Goal: Information Seeking & Learning: Learn about a topic

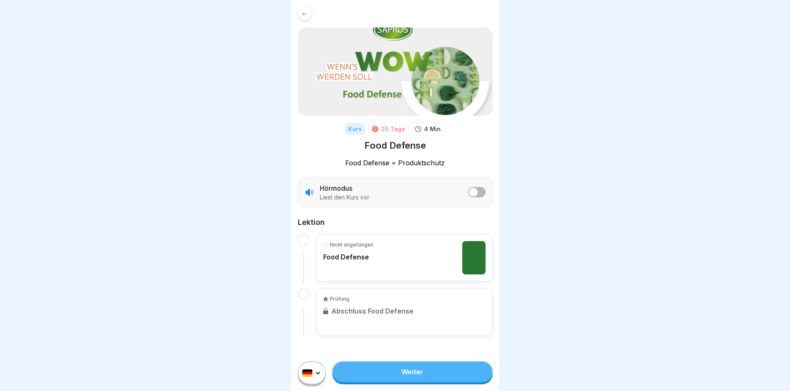
click at [414, 375] on link "Weiter" at bounding box center [412, 371] width 160 height 21
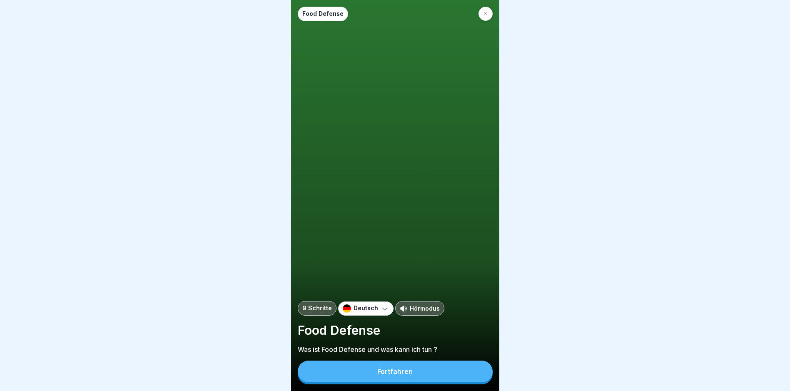
click at [414, 375] on button "Fortfahren" at bounding box center [395, 371] width 195 height 22
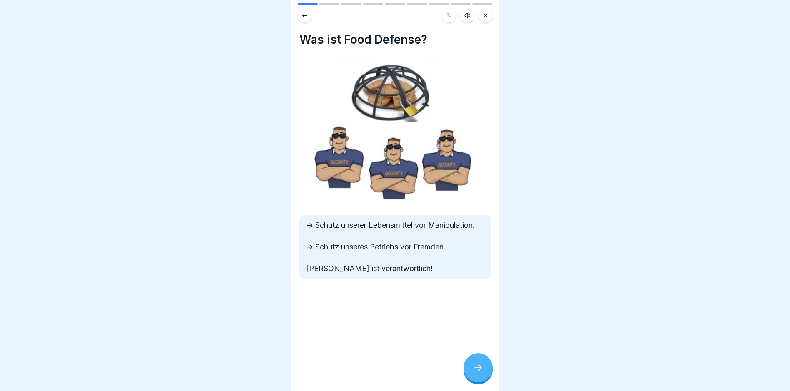
click at [484, 373] on div at bounding box center [477, 367] width 29 height 29
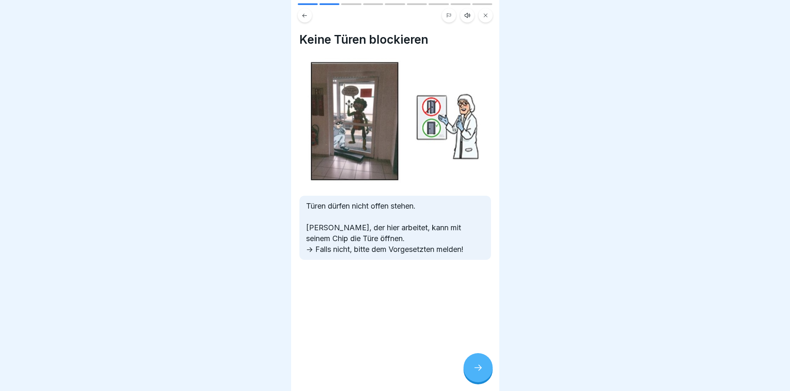
click at [484, 373] on div at bounding box center [477, 367] width 29 height 29
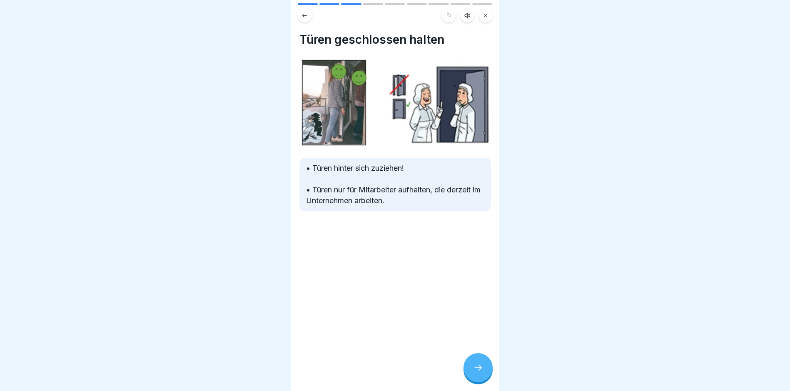
click at [483, 372] on div at bounding box center [477, 367] width 29 height 29
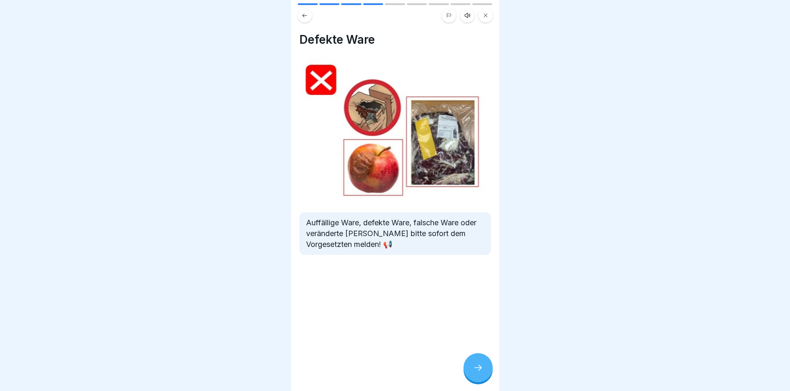
click at [483, 372] on div at bounding box center [477, 367] width 29 height 29
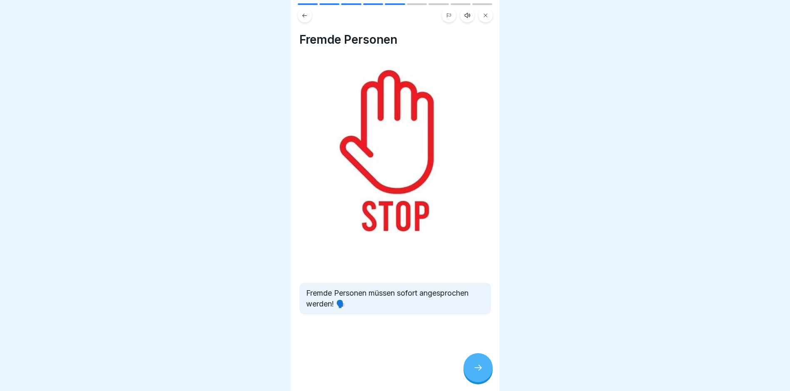
click at [483, 372] on div at bounding box center [477, 367] width 29 height 29
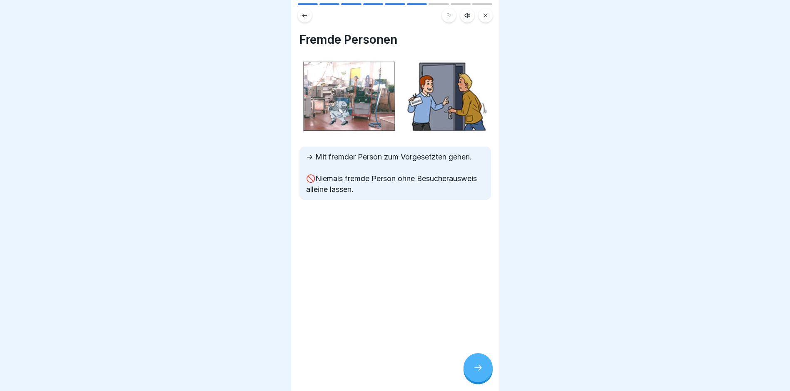
click at [483, 372] on div at bounding box center [477, 367] width 29 height 29
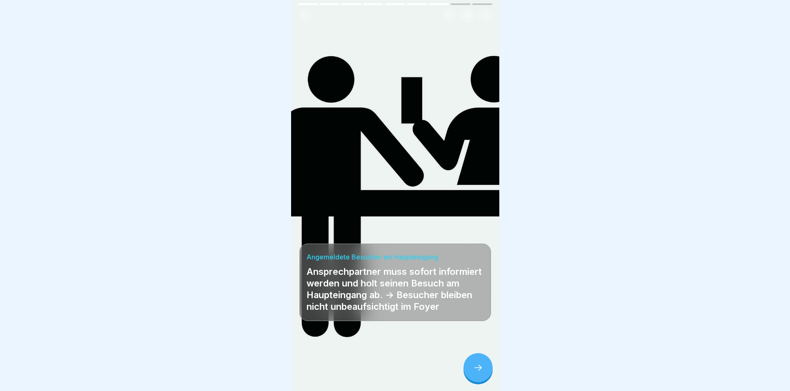
click at [481, 371] on icon at bounding box center [478, 367] width 10 height 10
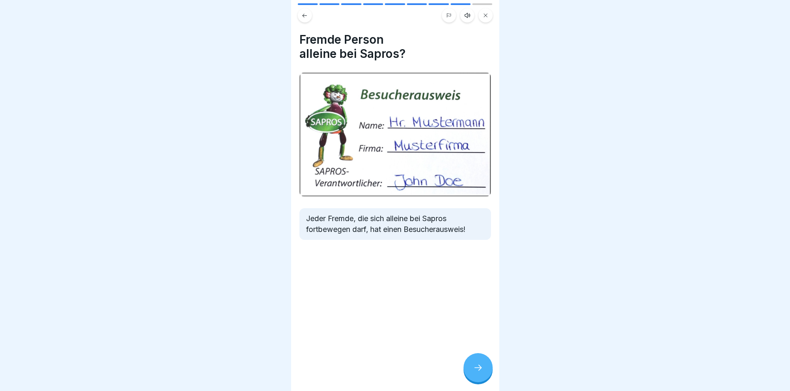
click at [481, 371] on icon at bounding box center [478, 367] width 10 height 10
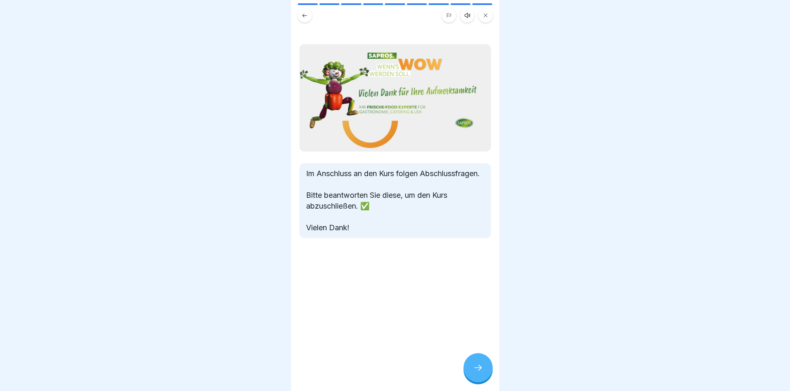
click at [481, 371] on icon at bounding box center [478, 367] width 10 height 10
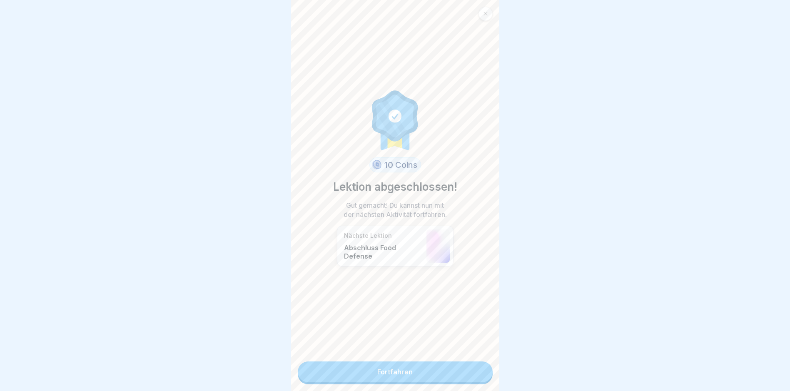
click at [402, 369] on link "Fortfahren" at bounding box center [395, 371] width 195 height 21
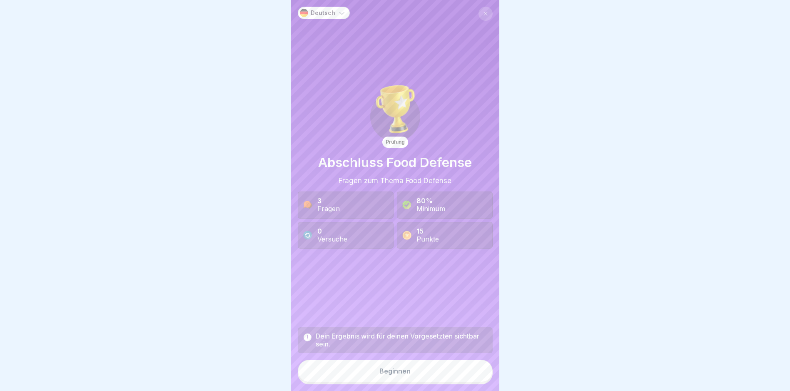
click at [393, 373] on button "Beginnen" at bounding box center [395, 371] width 195 height 22
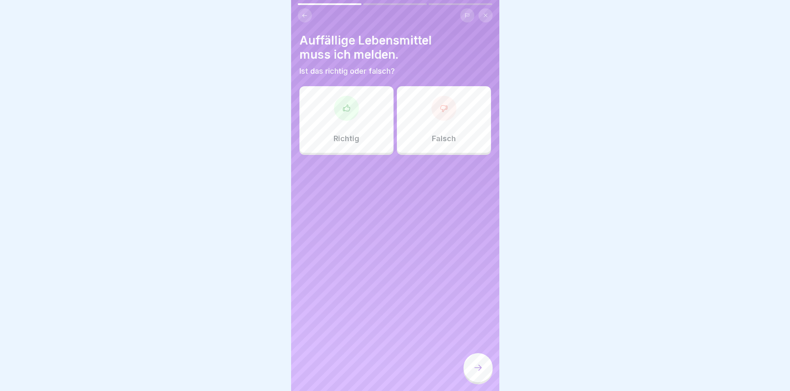
click at [338, 105] on div at bounding box center [346, 108] width 25 height 25
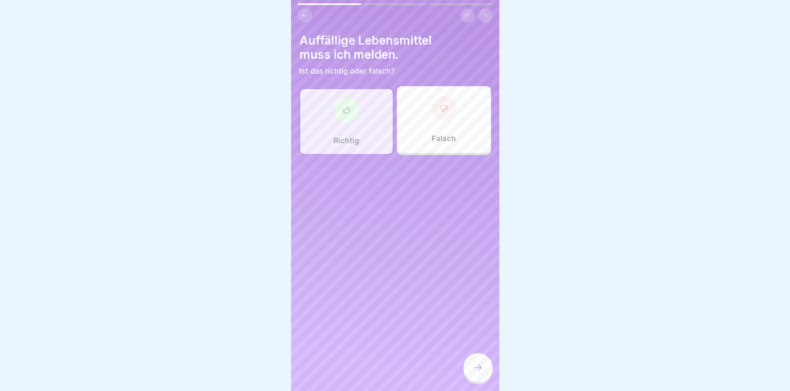
click at [485, 375] on div at bounding box center [477, 367] width 29 height 29
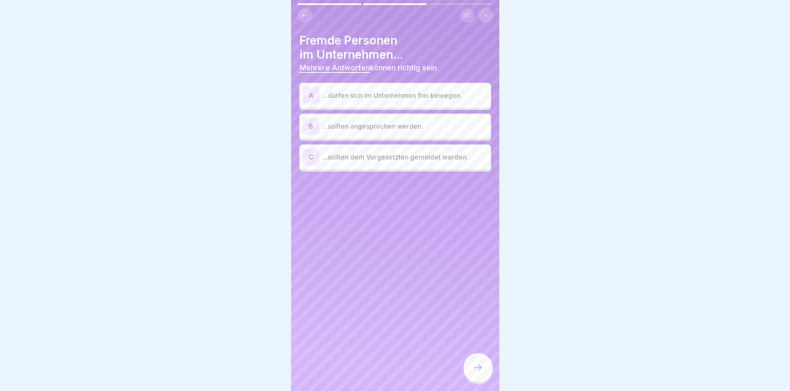
click at [314, 124] on div "B" at bounding box center [311, 126] width 17 height 17
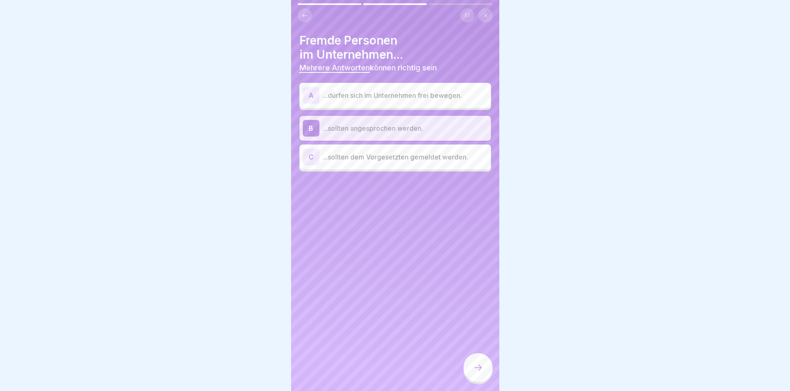
click at [309, 155] on div "C" at bounding box center [311, 157] width 17 height 17
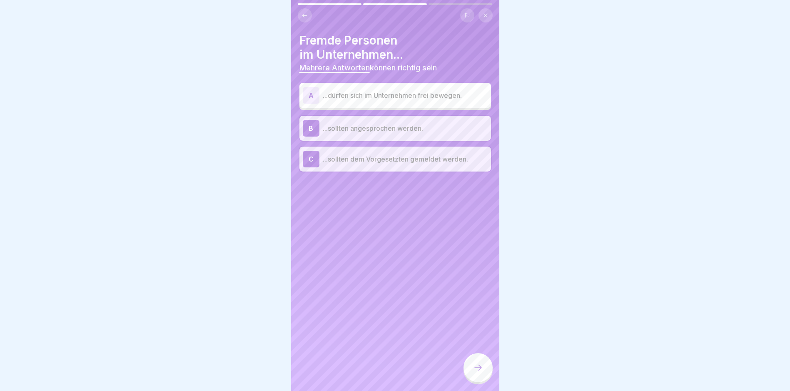
click at [479, 370] on icon at bounding box center [477, 368] width 7 height 6
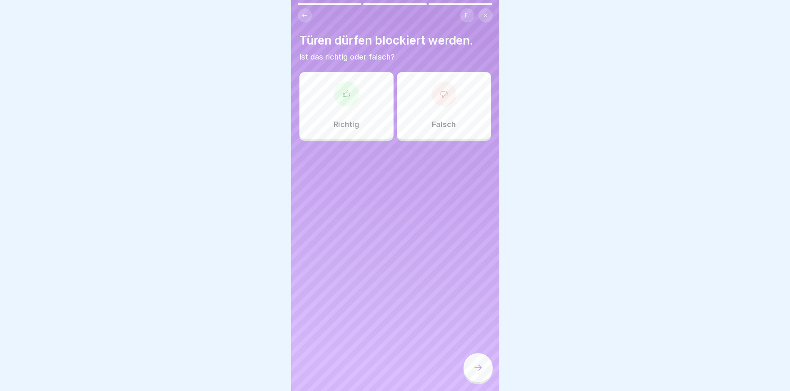
click at [437, 89] on div at bounding box center [443, 94] width 25 height 25
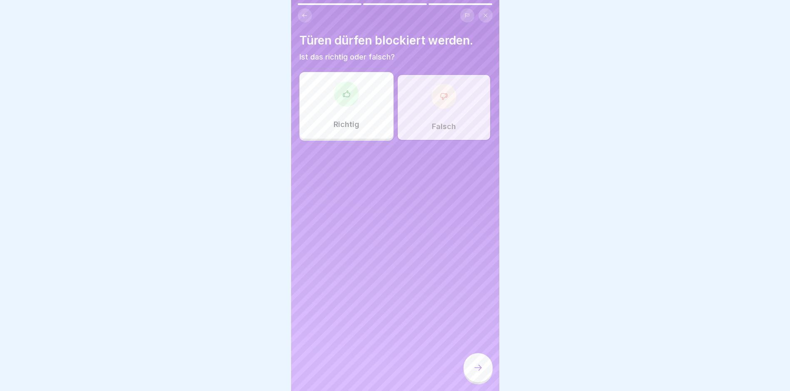
click at [476, 372] on icon at bounding box center [478, 367] width 10 height 10
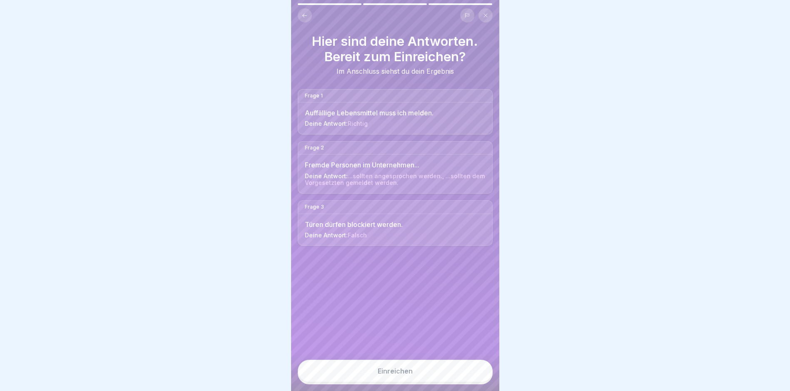
click at [400, 375] on div "Einreichen" at bounding box center [394, 370] width 35 height 7
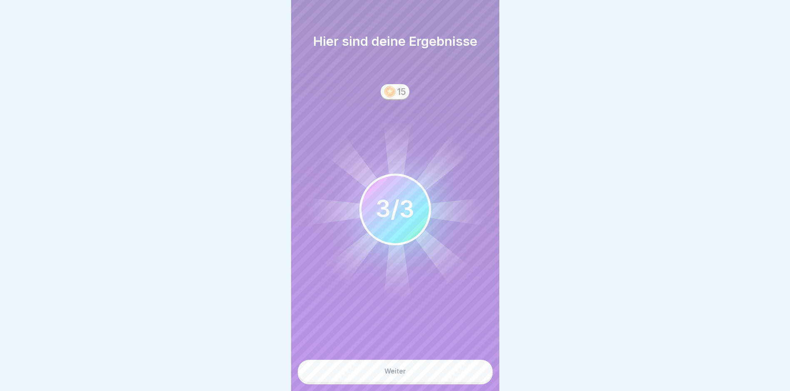
click at [400, 375] on div "Weiter" at bounding box center [395, 370] width 22 height 7
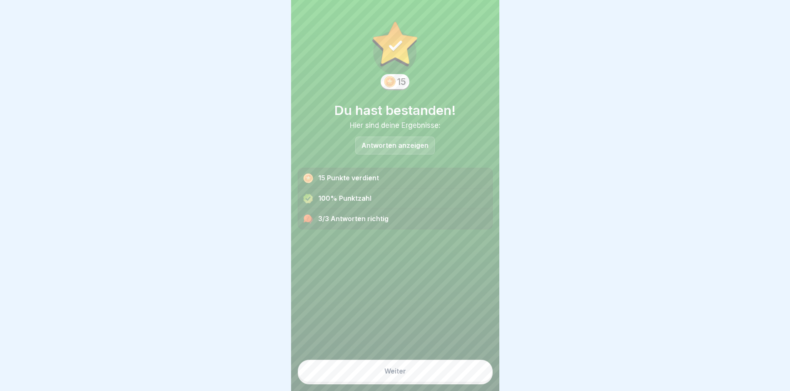
click at [400, 375] on div "Weiter" at bounding box center [395, 370] width 22 height 7
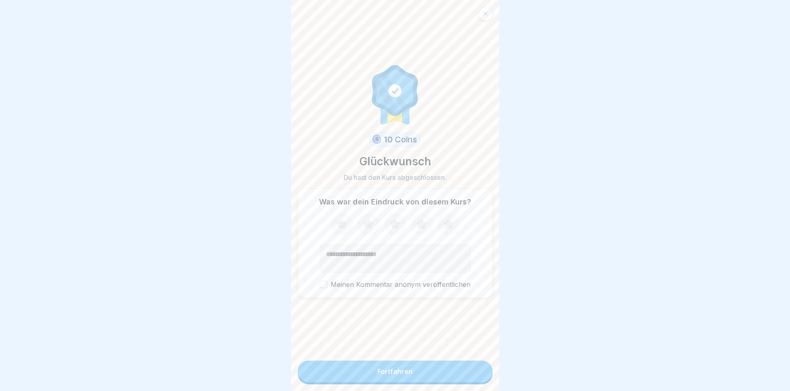
click at [400, 375] on div "Fortfahren" at bounding box center [394, 370] width 35 height 7
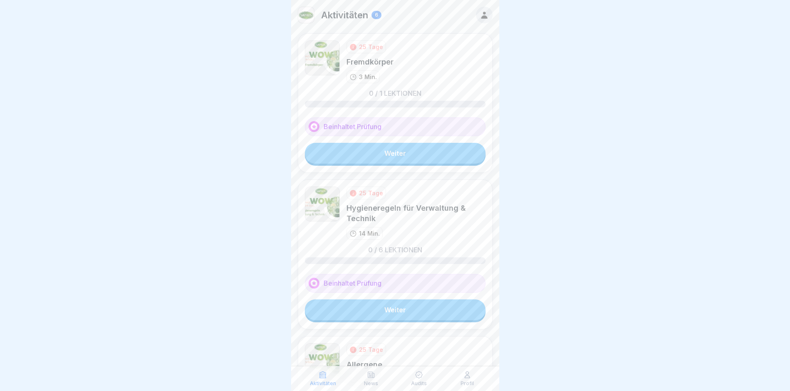
click at [387, 150] on link "Weiter" at bounding box center [395, 153] width 181 height 21
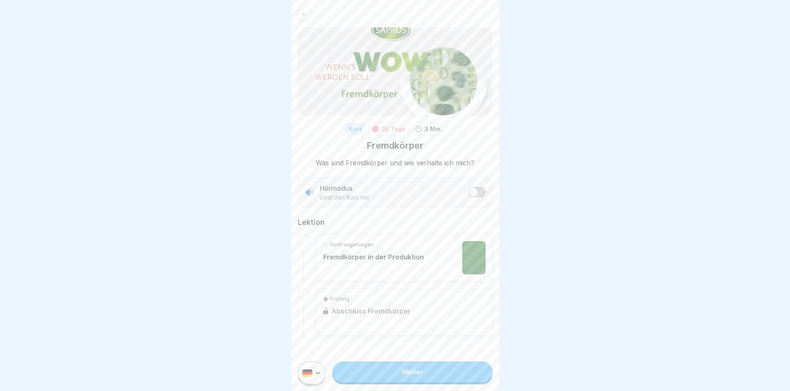
click at [414, 372] on link "Weiter" at bounding box center [412, 371] width 160 height 21
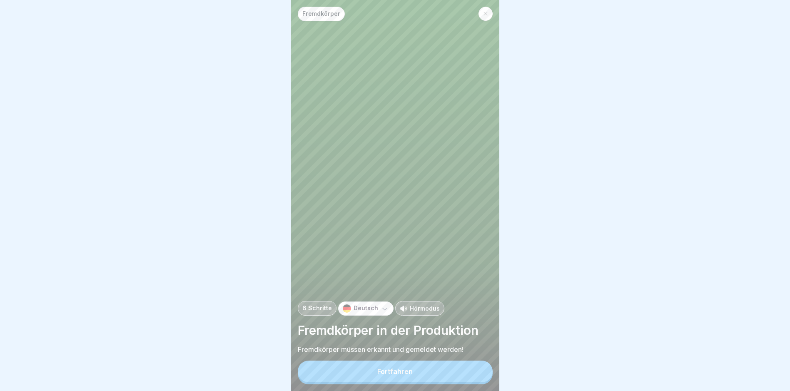
click at [394, 375] on div "Fortfahren" at bounding box center [394, 370] width 35 height 7
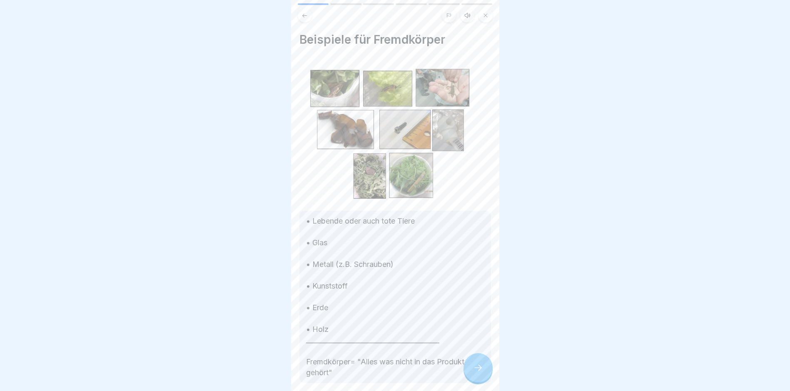
click at [477, 372] on icon at bounding box center [478, 367] width 10 height 10
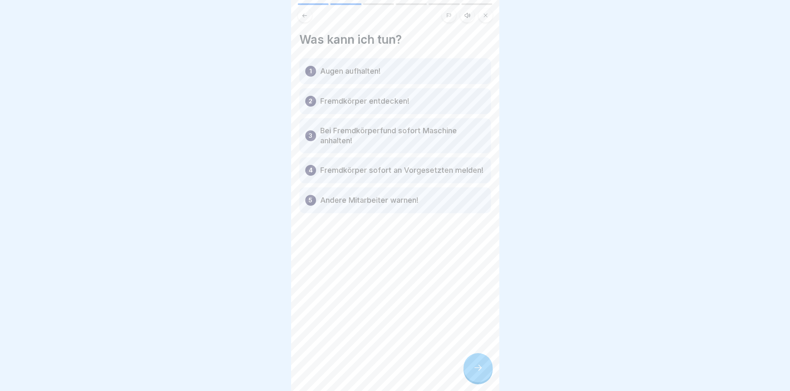
click at [477, 372] on icon at bounding box center [478, 367] width 10 height 10
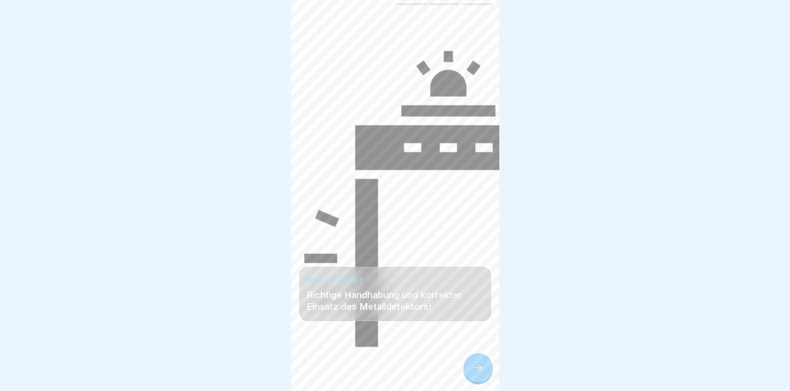
click at [477, 372] on icon at bounding box center [478, 367] width 10 height 10
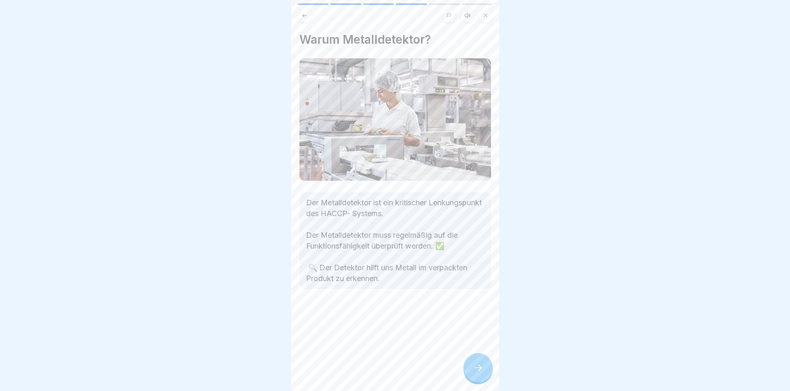
click at [477, 372] on icon at bounding box center [478, 367] width 10 height 10
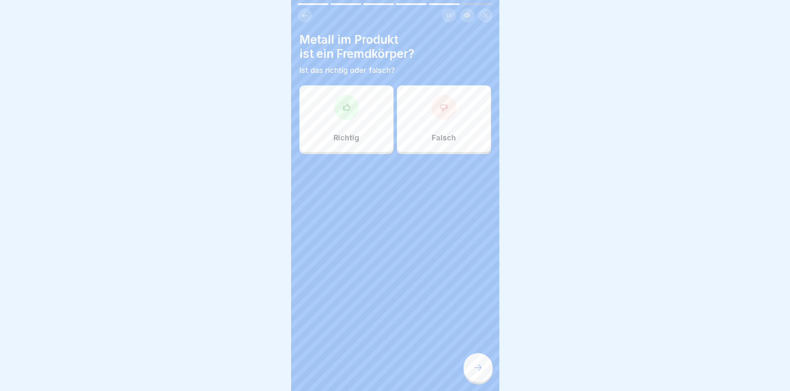
click at [343, 108] on icon at bounding box center [346, 107] width 8 height 8
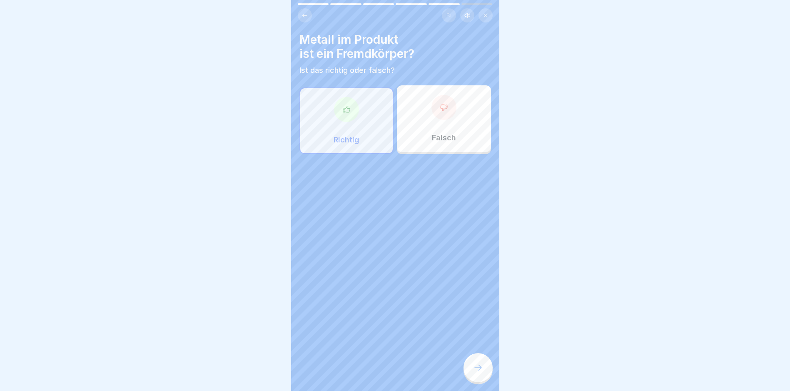
click at [477, 372] on icon at bounding box center [478, 367] width 10 height 10
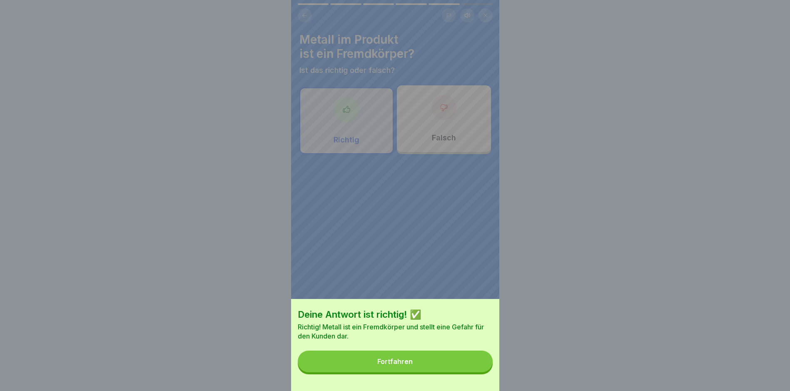
click at [394, 365] on div "Fortfahren" at bounding box center [394, 361] width 35 height 7
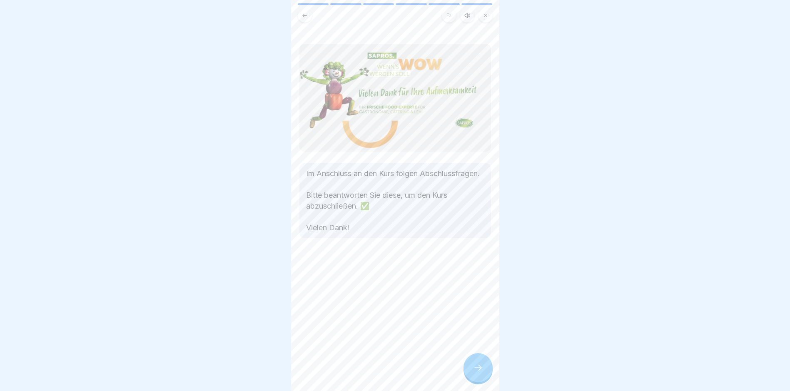
click at [485, 371] on div at bounding box center [477, 367] width 29 height 29
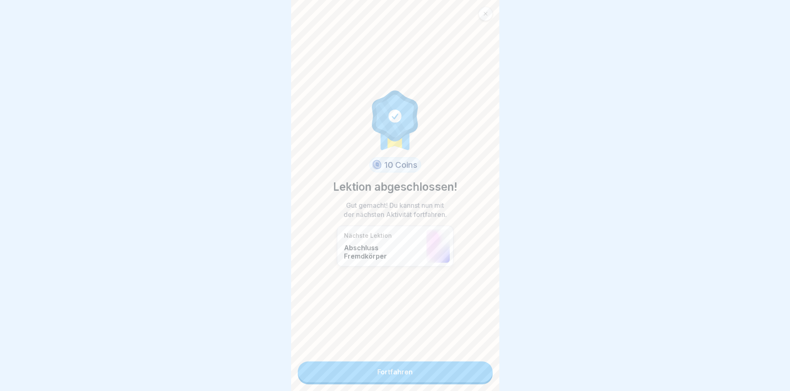
click at [392, 369] on link "Fortfahren" at bounding box center [395, 371] width 195 height 21
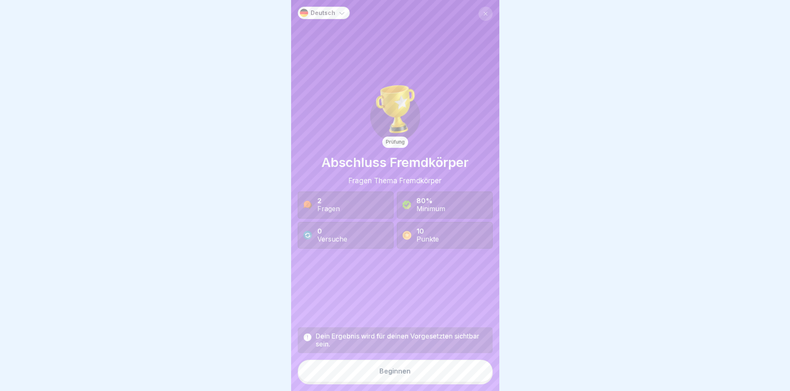
click at [385, 375] on div "Beginnen" at bounding box center [394, 370] width 31 height 7
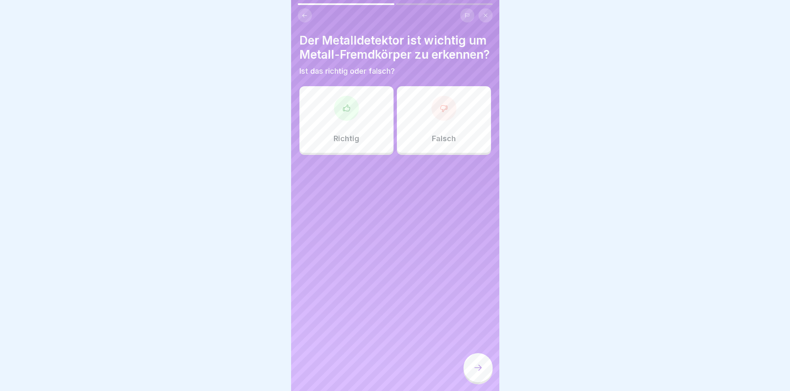
click at [345, 112] on icon at bounding box center [346, 108] width 8 height 8
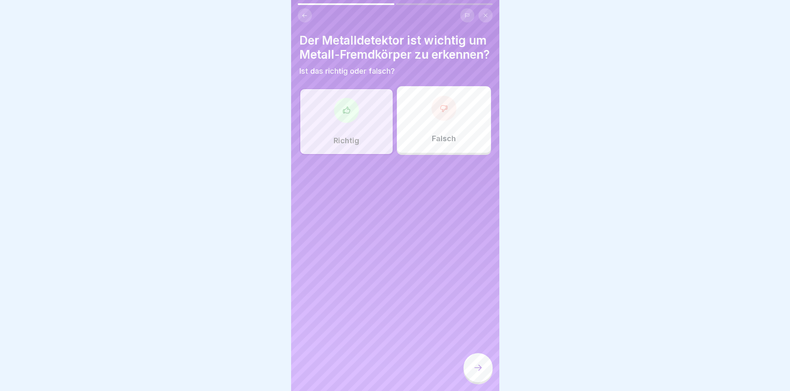
click at [474, 372] on icon at bounding box center [478, 367] width 10 height 10
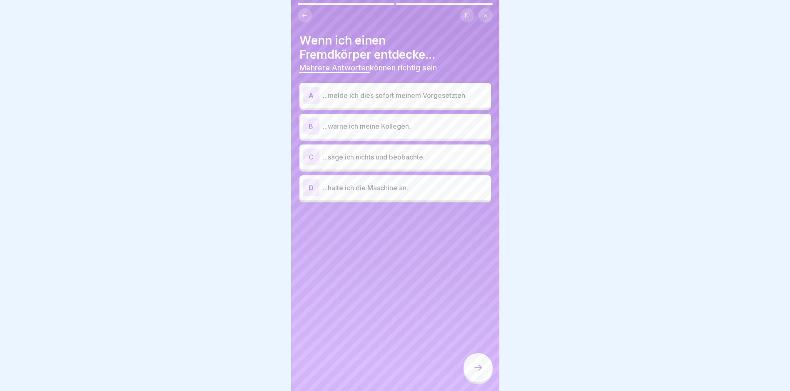
click at [308, 91] on div "A" at bounding box center [311, 95] width 17 height 17
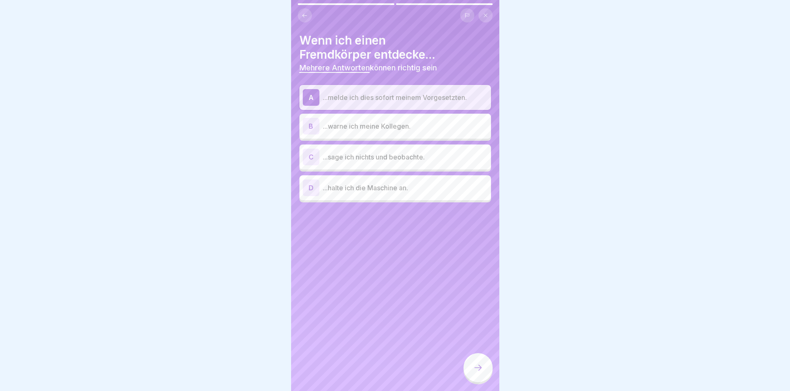
click at [308, 129] on div "B" at bounding box center [311, 126] width 17 height 17
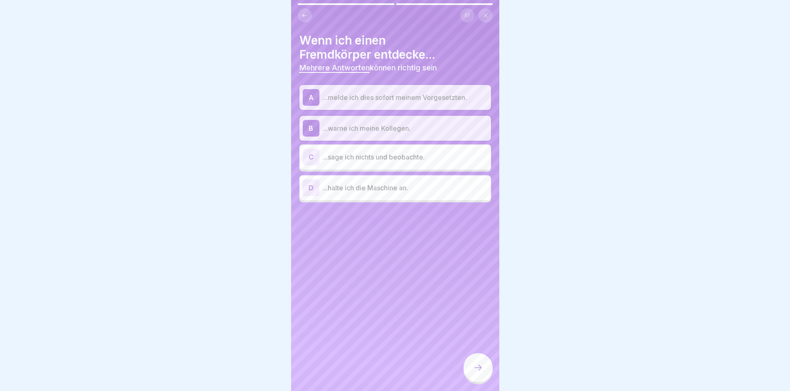
click at [307, 189] on div "D" at bounding box center [311, 187] width 17 height 17
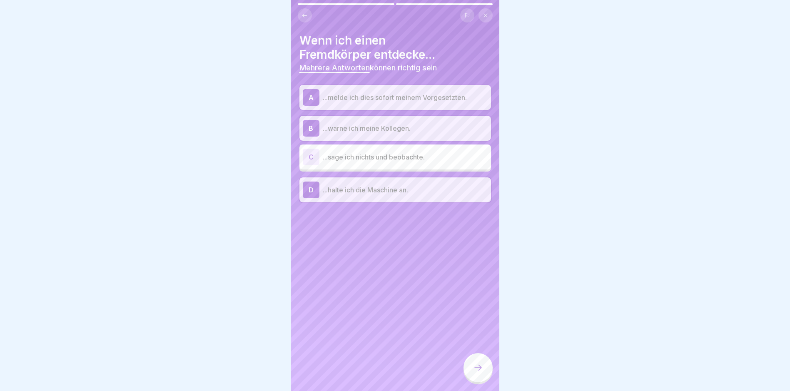
click at [478, 372] on icon at bounding box center [478, 367] width 10 height 10
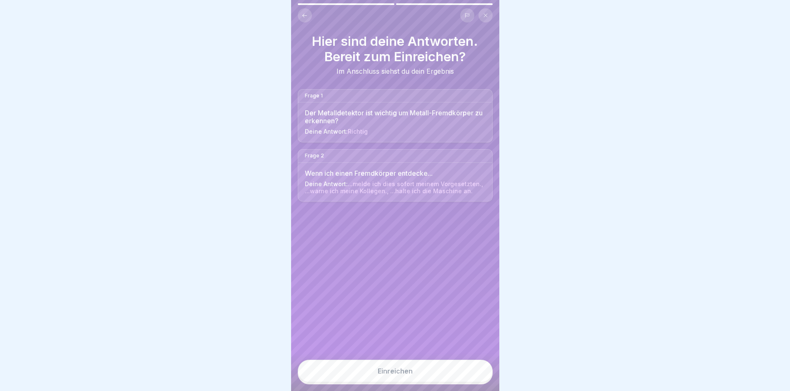
click at [396, 374] on button "Einreichen" at bounding box center [395, 371] width 195 height 22
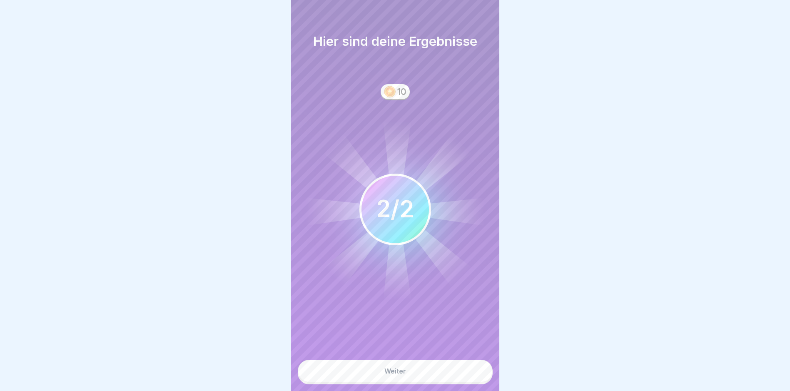
click at [396, 374] on button "Weiter" at bounding box center [395, 371] width 195 height 22
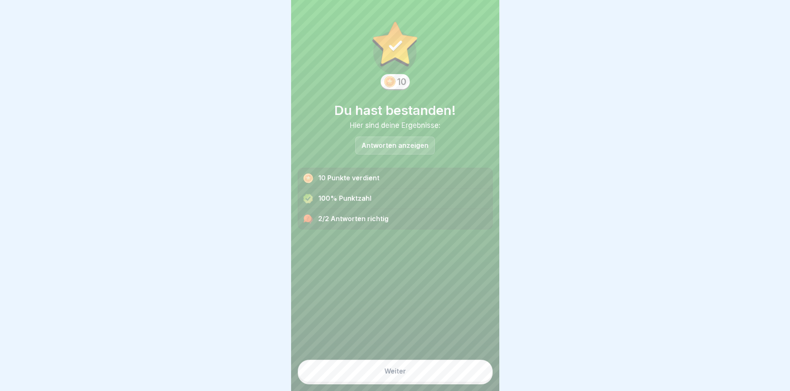
click at [396, 374] on div "Weiter" at bounding box center [395, 370] width 22 height 7
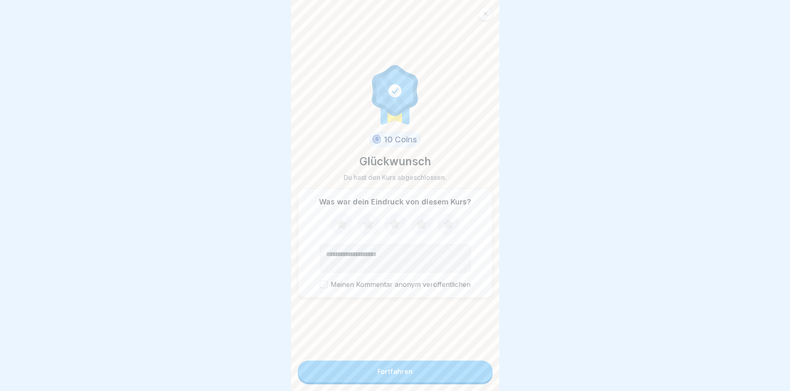
click at [396, 374] on button "Fortfahren" at bounding box center [395, 371] width 195 height 22
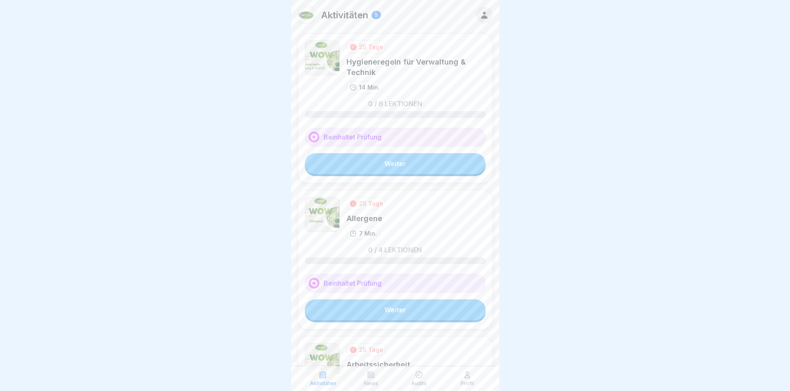
click at [392, 160] on link "Weiter" at bounding box center [395, 163] width 181 height 21
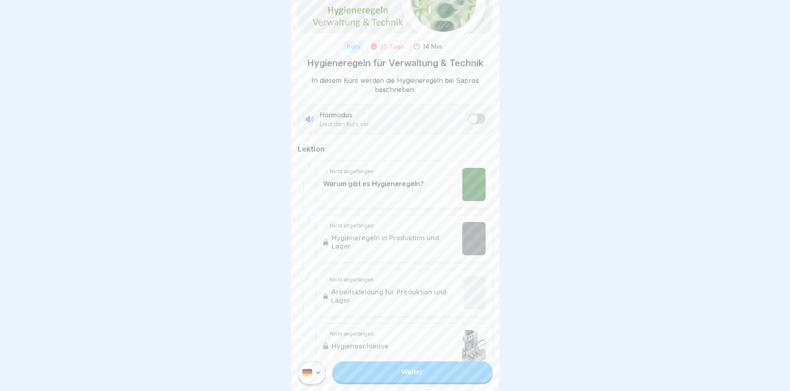
scroll to position [83, 0]
click at [409, 378] on link "Weiter" at bounding box center [412, 371] width 160 height 21
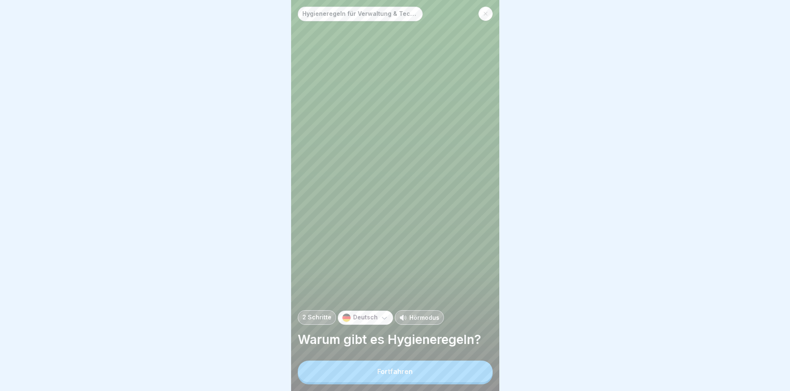
click at [399, 375] on div "Fortfahren" at bounding box center [394, 370] width 35 height 7
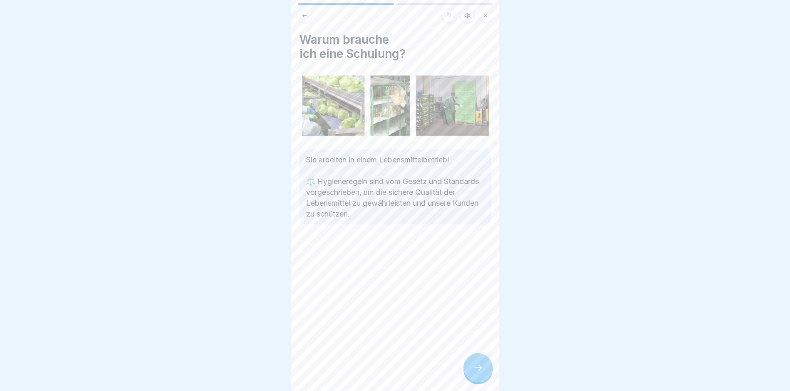
click at [471, 369] on div at bounding box center [477, 367] width 29 height 29
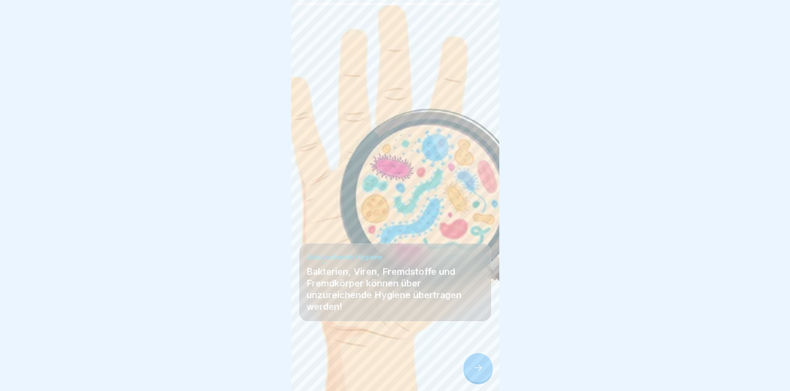
click at [471, 369] on div at bounding box center [477, 367] width 29 height 29
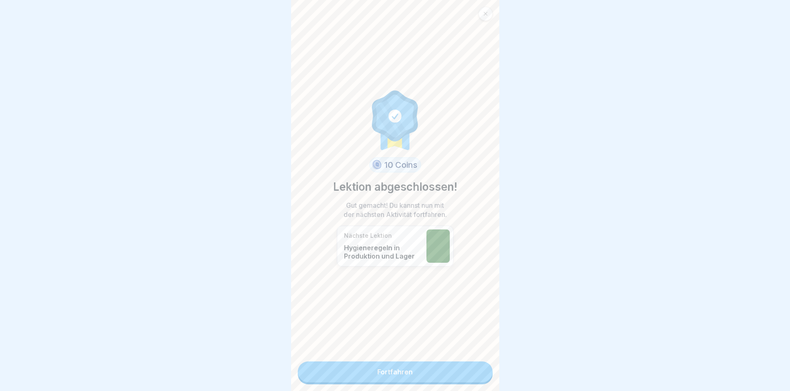
click at [406, 371] on link "Fortfahren" at bounding box center [395, 371] width 195 height 21
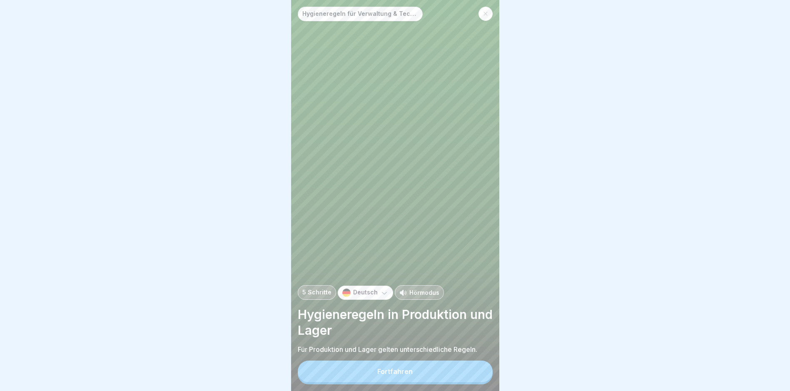
click at [383, 375] on div "Fortfahren" at bounding box center [394, 370] width 35 height 7
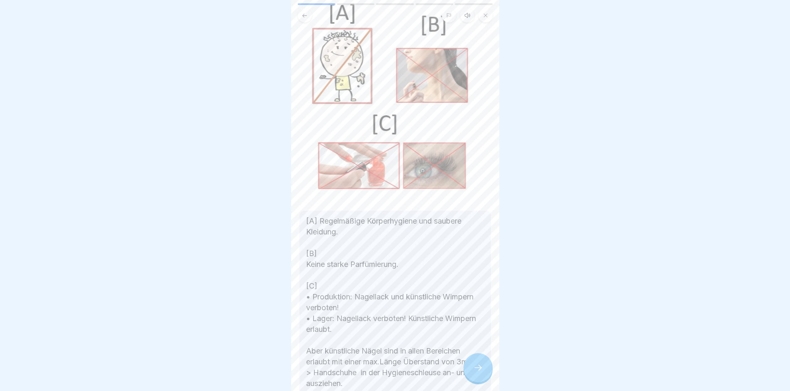
scroll to position [109, 0]
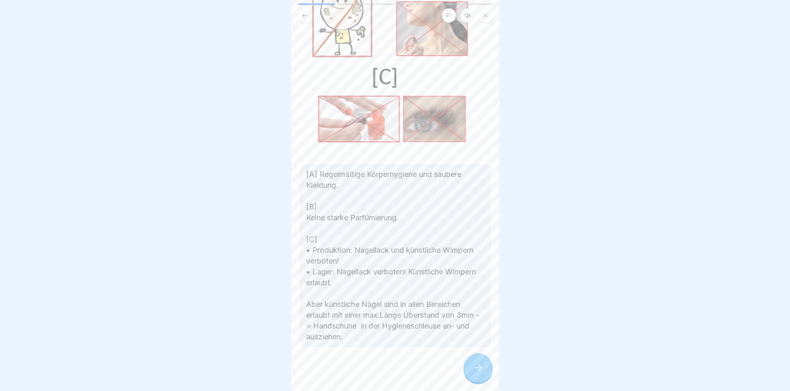
click at [475, 372] on icon at bounding box center [478, 367] width 10 height 10
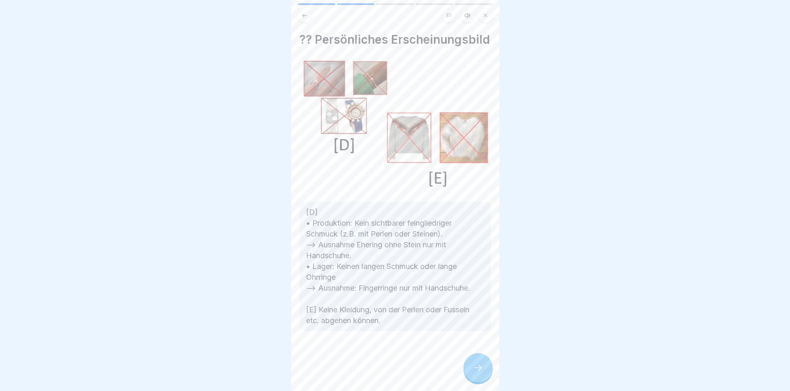
click at [476, 369] on div at bounding box center [477, 367] width 29 height 29
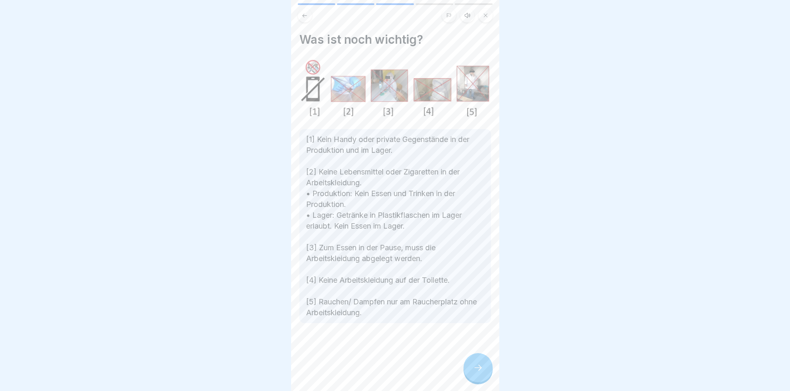
click at [476, 369] on div at bounding box center [477, 367] width 29 height 29
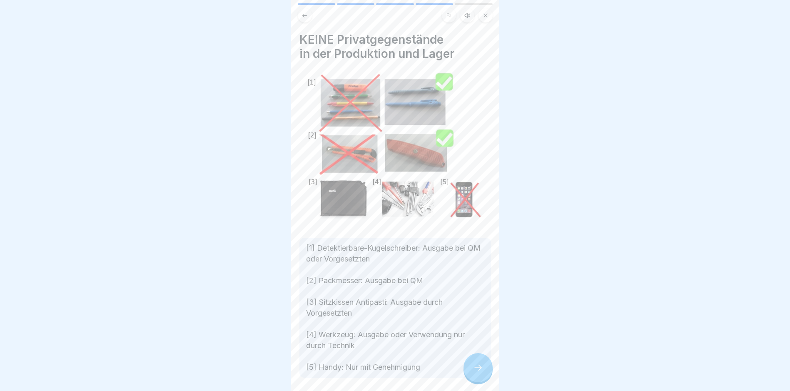
click at [476, 369] on div at bounding box center [477, 367] width 29 height 29
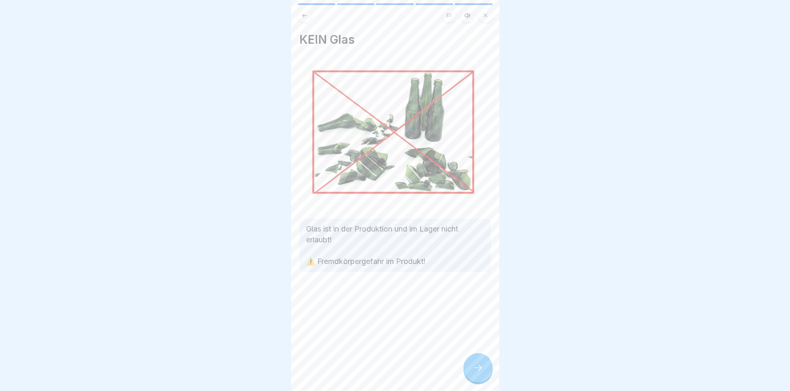
click at [476, 369] on div at bounding box center [477, 367] width 29 height 29
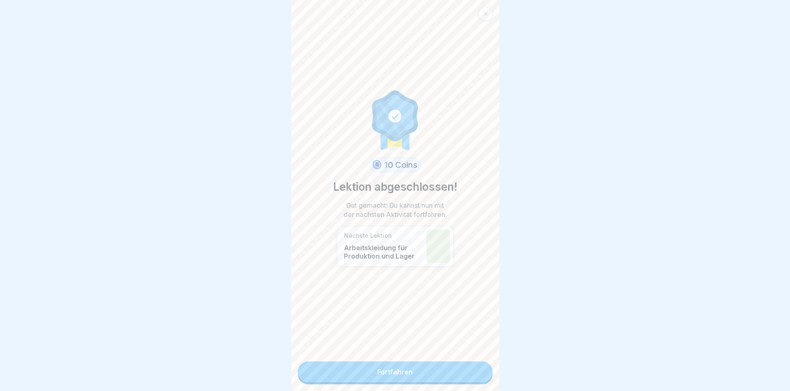
click at [405, 375] on link "Fortfahren" at bounding box center [395, 371] width 195 height 21
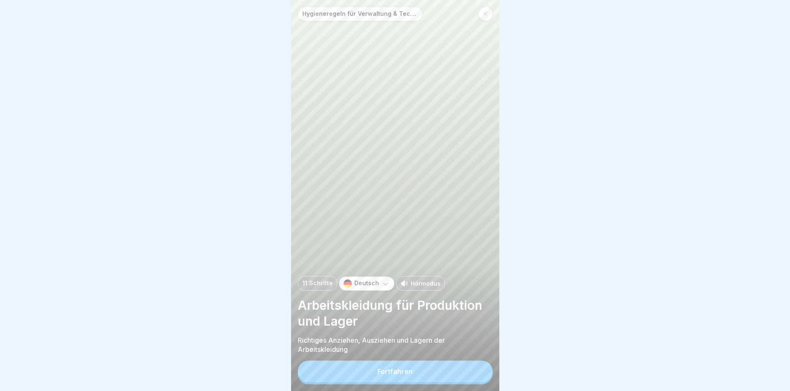
click at [381, 375] on div "Fortfahren" at bounding box center [394, 370] width 35 height 7
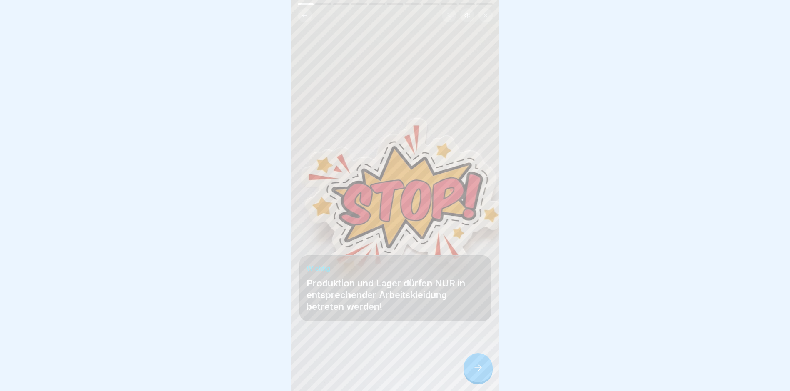
click at [475, 372] on icon at bounding box center [478, 367] width 10 height 10
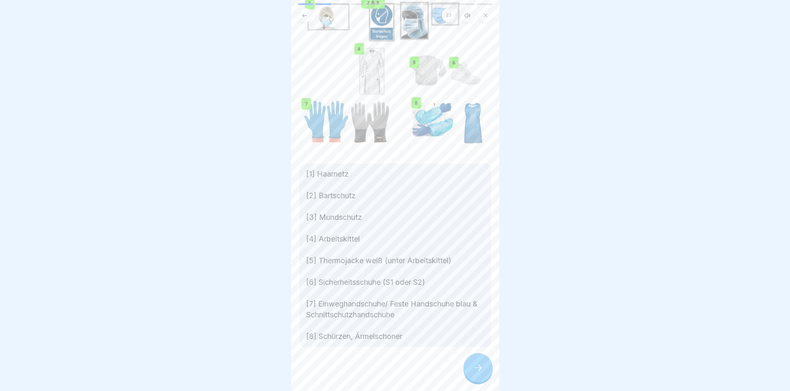
scroll to position [84, 0]
click at [473, 370] on icon at bounding box center [478, 367] width 10 height 10
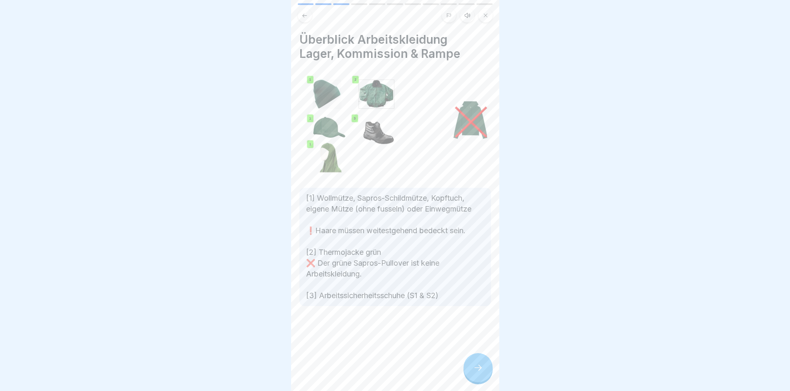
click at [473, 370] on icon at bounding box center [478, 367] width 10 height 10
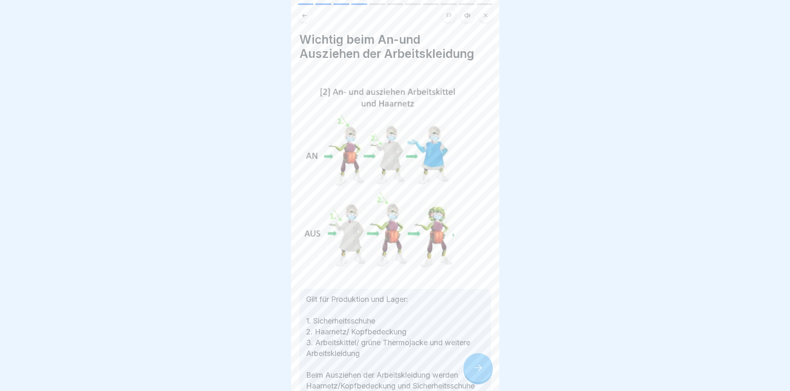
click at [301, 13] on button at bounding box center [305, 15] width 14 height 14
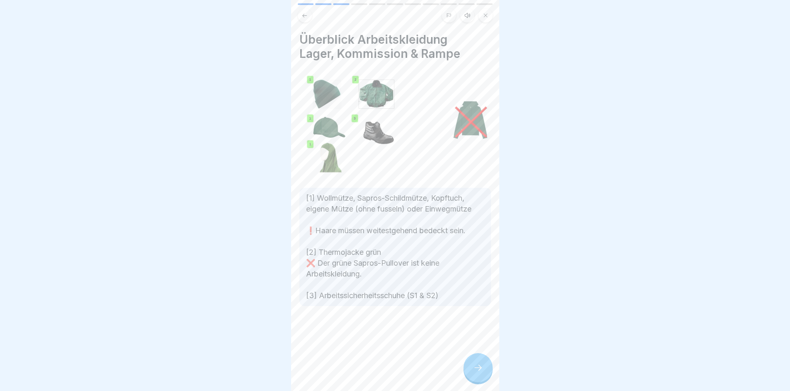
click at [476, 372] on icon at bounding box center [478, 367] width 10 height 10
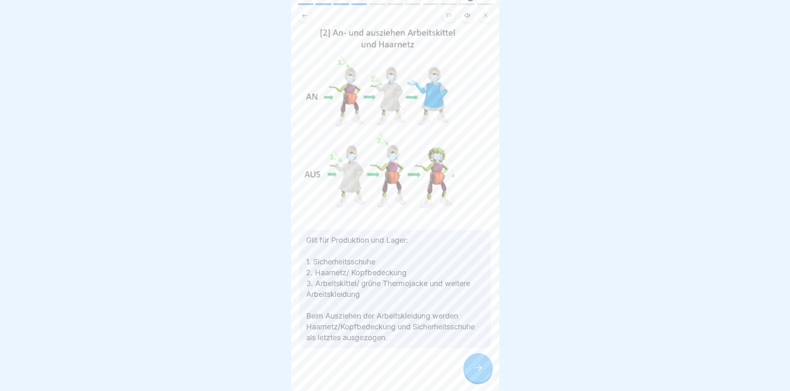
scroll to position [60, 0]
click at [483, 376] on div at bounding box center [477, 367] width 29 height 29
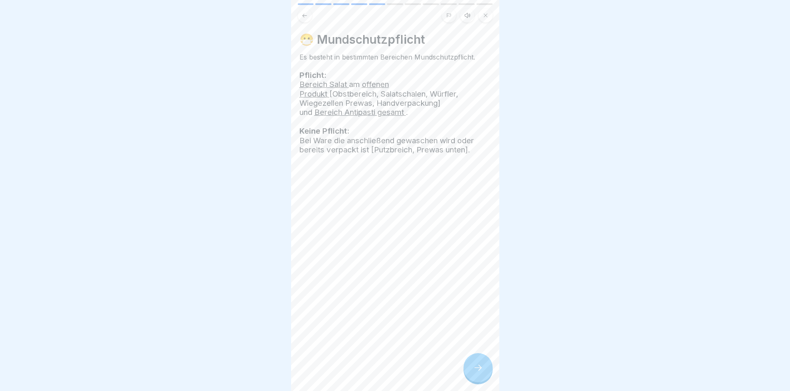
click at [471, 381] on div at bounding box center [477, 367] width 29 height 29
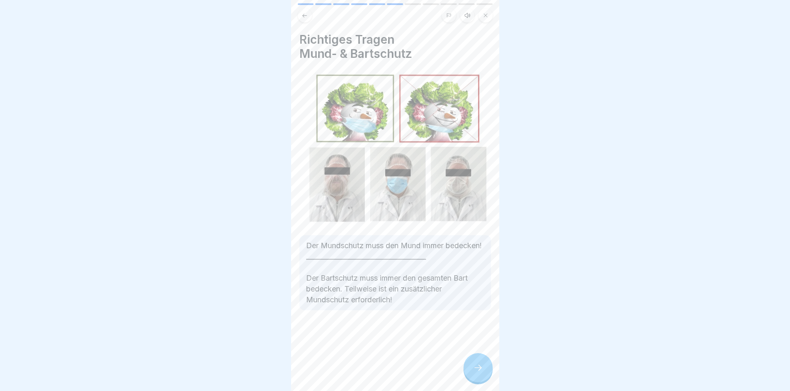
click at [471, 381] on div at bounding box center [477, 367] width 29 height 29
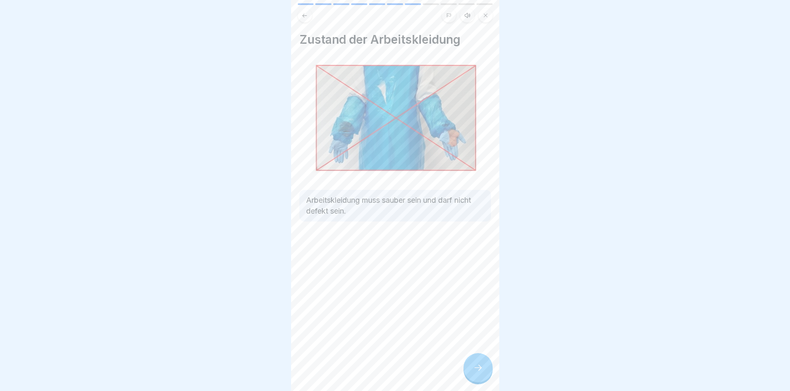
click at [471, 381] on div at bounding box center [477, 367] width 29 height 29
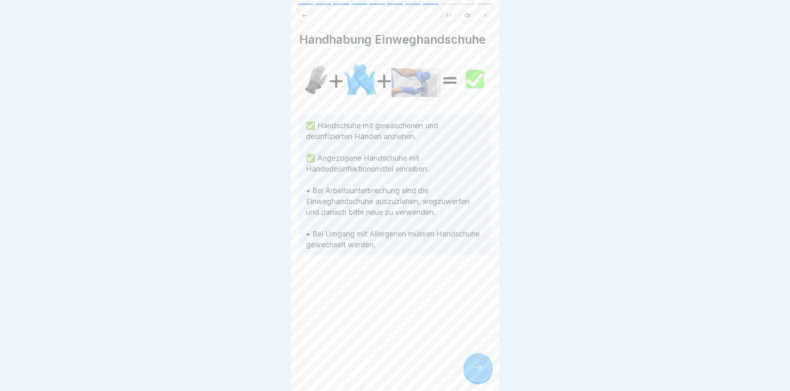
click at [477, 370] on icon at bounding box center [478, 367] width 10 height 10
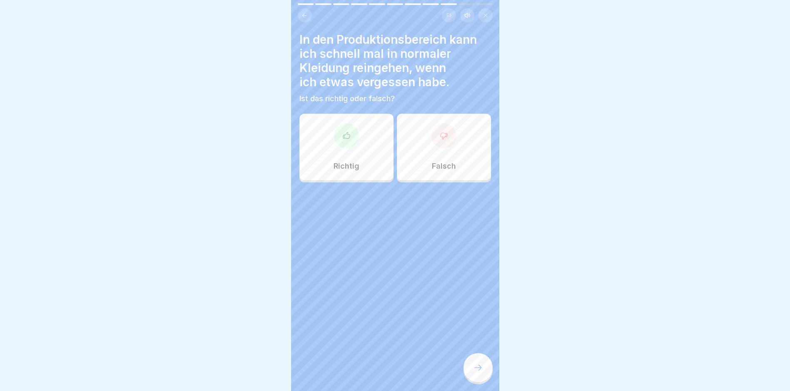
click at [440, 138] on icon at bounding box center [443, 136] width 7 height 6
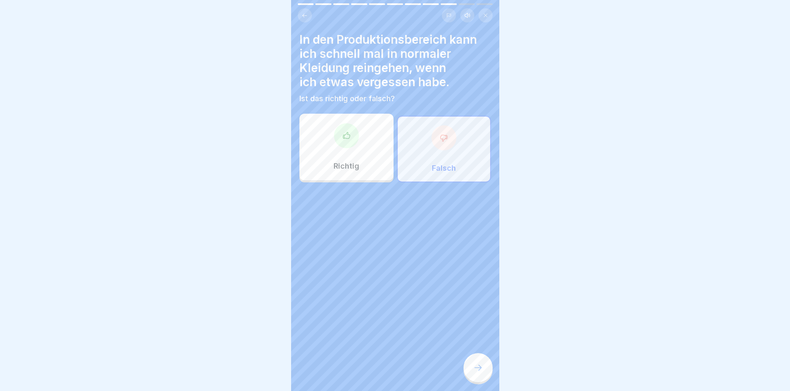
click at [479, 372] on icon at bounding box center [478, 367] width 10 height 10
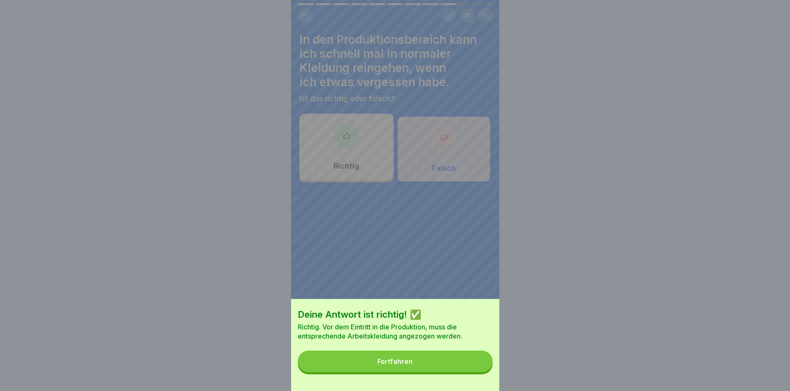
click at [398, 359] on button "Fortfahren" at bounding box center [395, 361] width 195 height 22
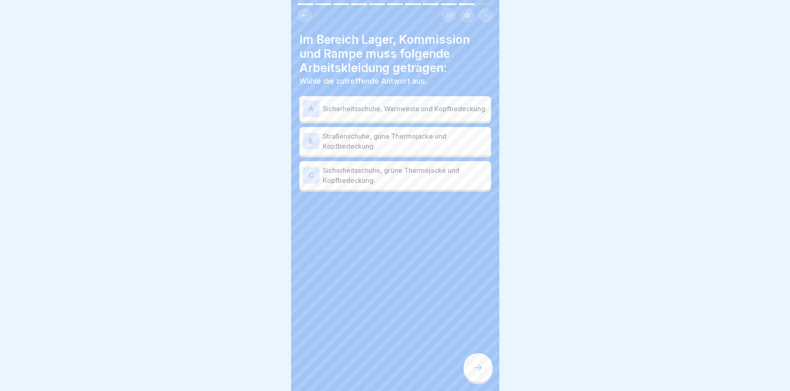
click at [308, 107] on div "A" at bounding box center [311, 108] width 17 height 17
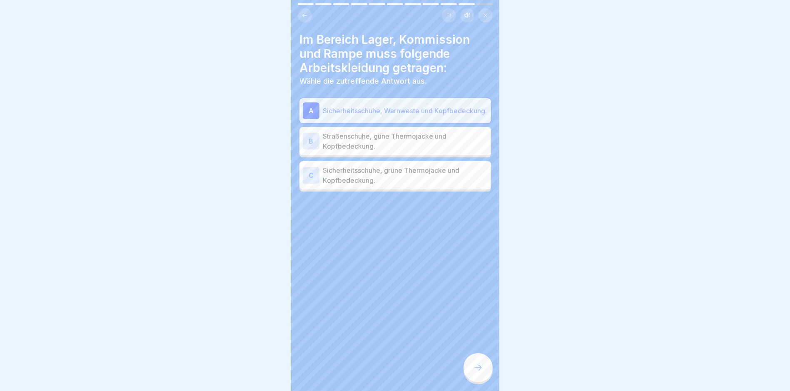
click at [306, 110] on div "A" at bounding box center [311, 110] width 17 height 17
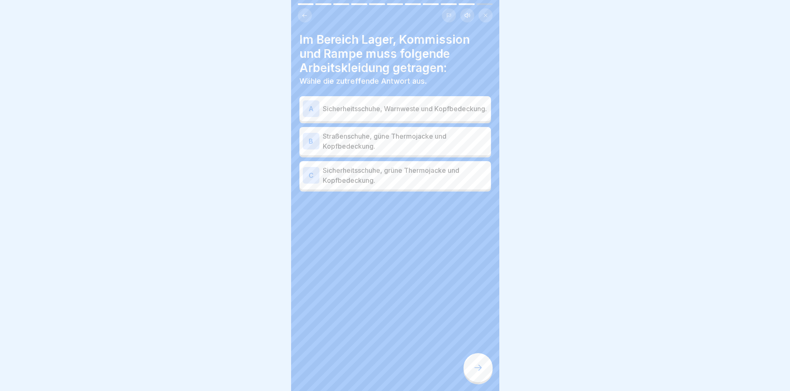
click at [309, 179] on div "C" at bounding box center [311, 175] width 17 height 17
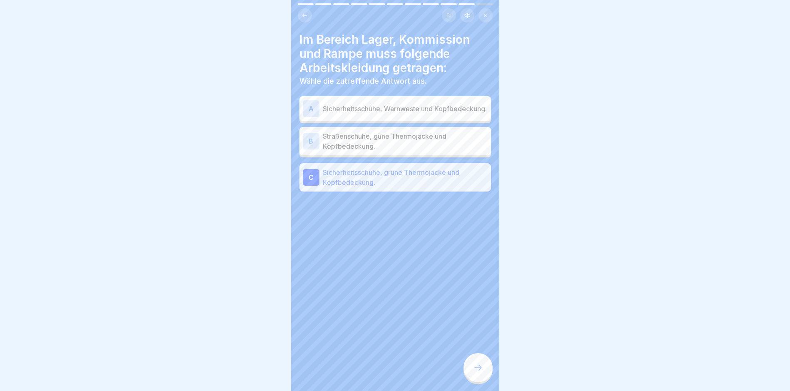
click at [479, 371] on icon at bounding box center [478, 367] width 10 height 10
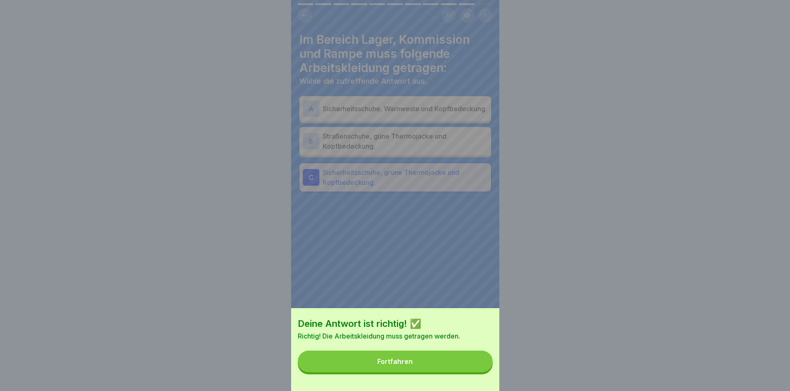
click at [387, 365] on div "Fortfahren" at bounding box center [394, 361] width 35 height 7
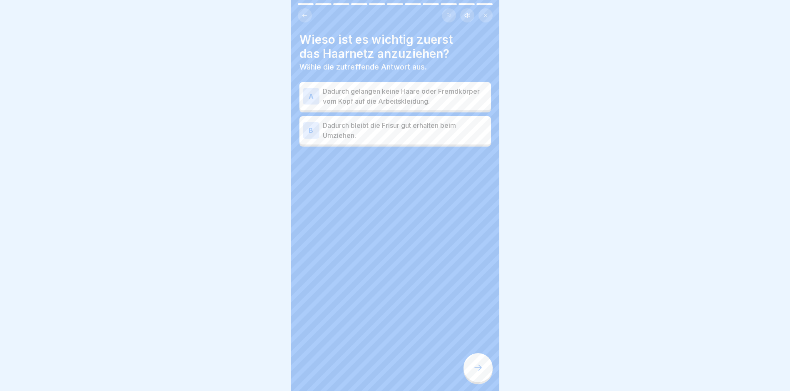
click at [312, 92] on div "A" at bounding box center [311, 96] width 17 height 17
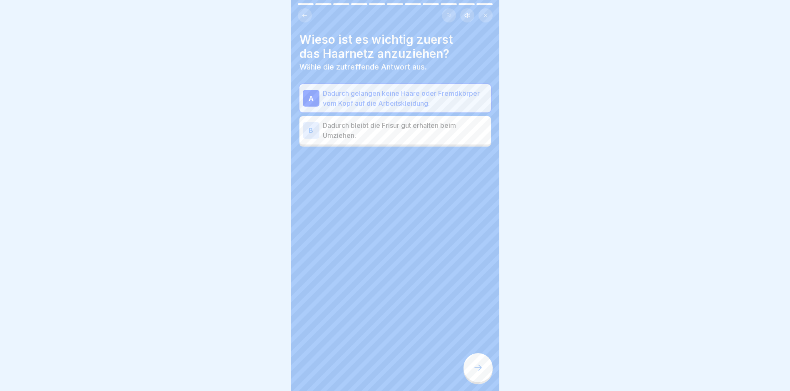
click at [484, 375] on div at bounding box center [477, 367] width 29 height 29
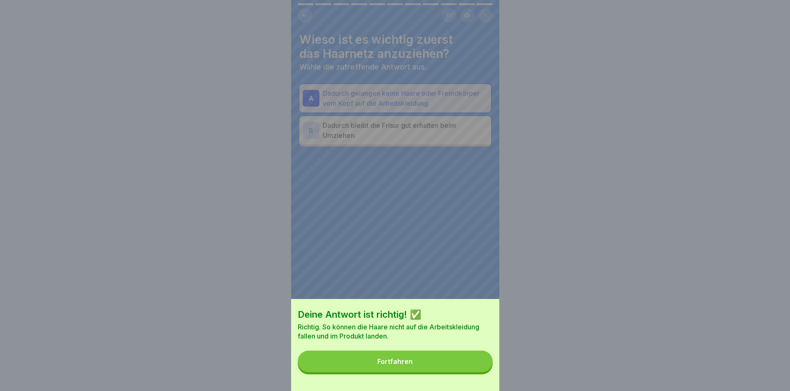
click at [394, 362] on button "Fortfahren" at bounding box center [395, 361] width 195 height 22
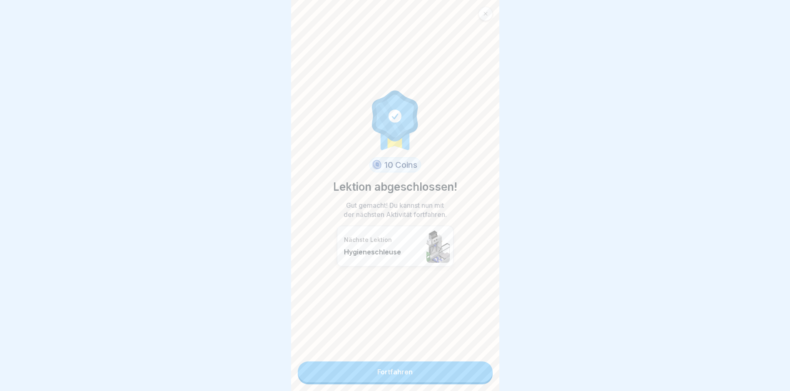
click at [383, 362] on div "10 Coins Lektion abgeschlossen! Gut gemacht! Du kannst nun mit der nächsten Akt…" at bounding box center [395, 195] width 208 height 391
click at [387, 375] on link "Fortfahren" at bounding box center [395, 371] width 195 height 21
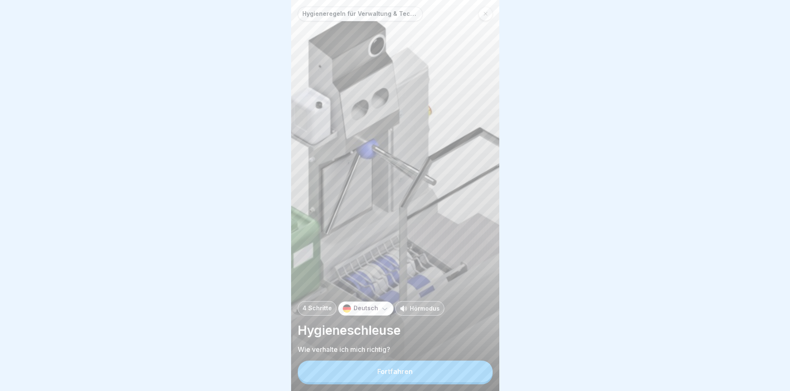
click at [387, 375] on div "Fortfahren" at bounding box center [394, 370] width 35 height 7
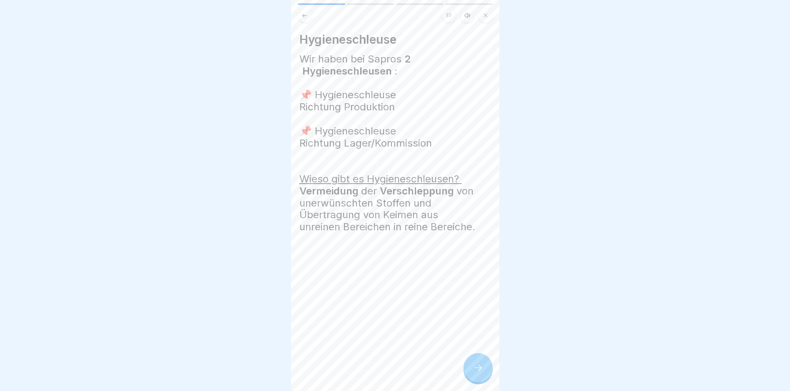
click at [478, 372] on icon at bounding box center [478, 367] width 10 height 10
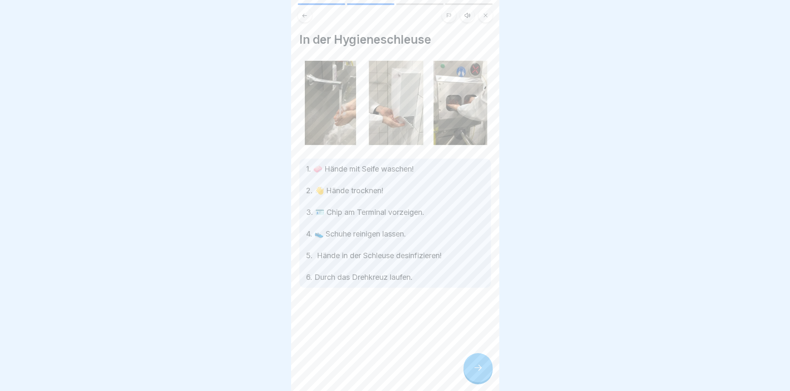
click at [478, 372] on icon at bounding box center [478, 367] width 10 height 10
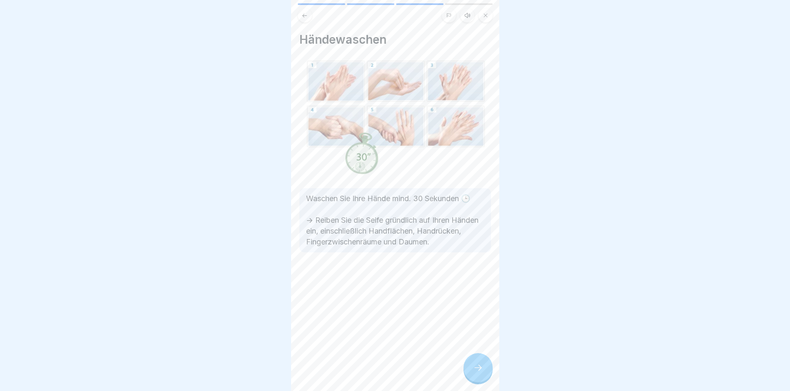
click at [478, 372] on icon at bounding box center [478, 367] width 10 height 10
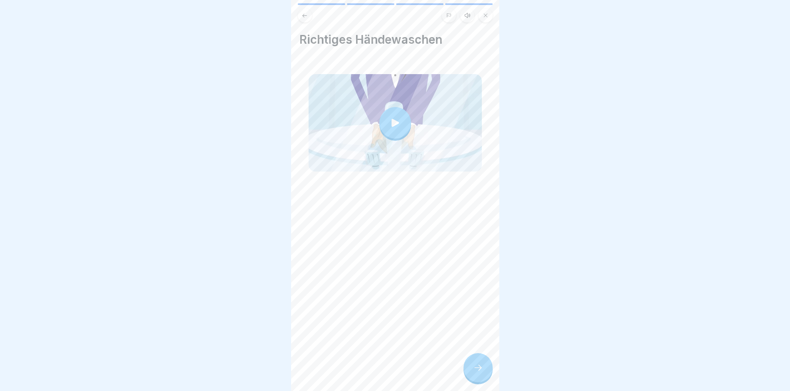
click at [478, 372] on icon at bounding box center [478, 367] width 10 height 10
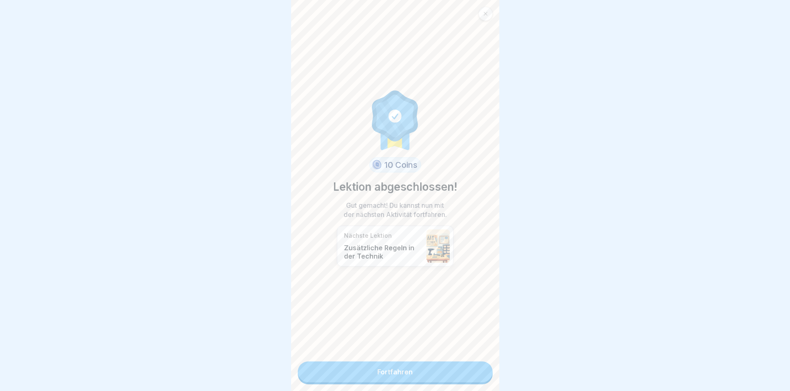
click at [392, 371] on link "Fortfahren" at bounding box center [395, 371] width 195 height 21
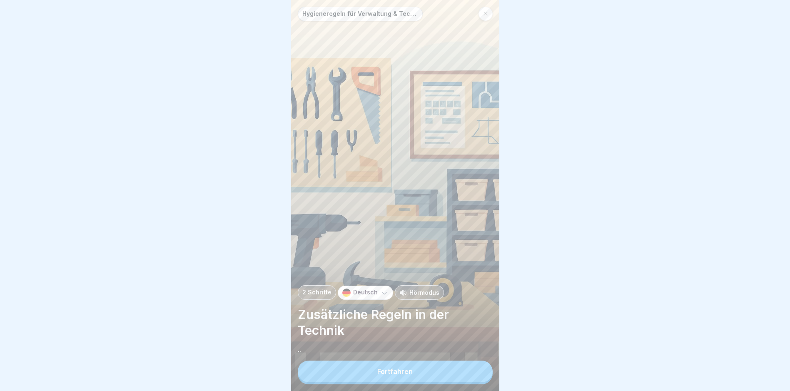
click at [389, 375] on div "Fortfahren" at bounding box center [394, 370] width 35 height 7
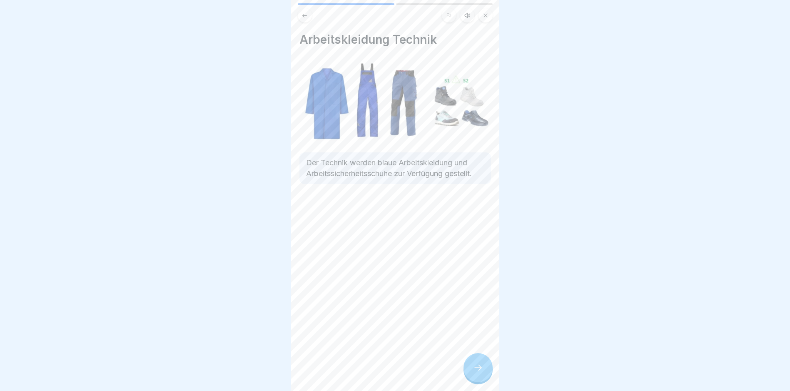
click at [477, 370] on div at bounding box center [477, 367] width 29 height 29
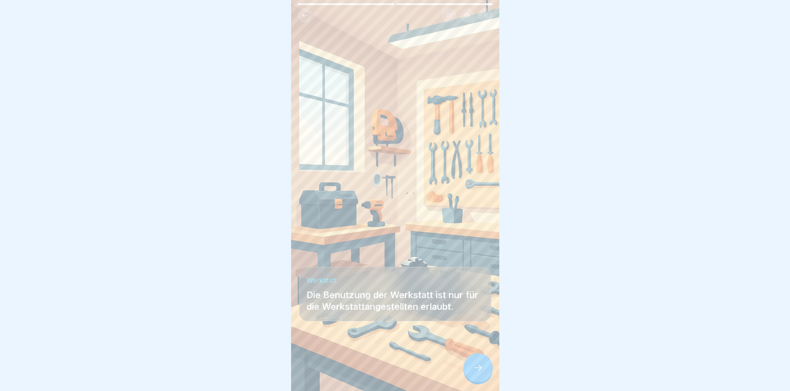
click at [478, 372] on icon at bounding box center [478, 367] width 10 height 10
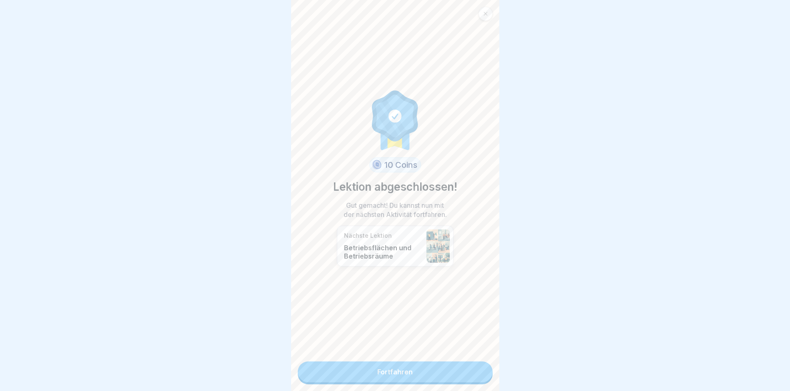
click at [374, 371] on link "Fortfahren" at bounding box center [395, 371] width 195 height 21
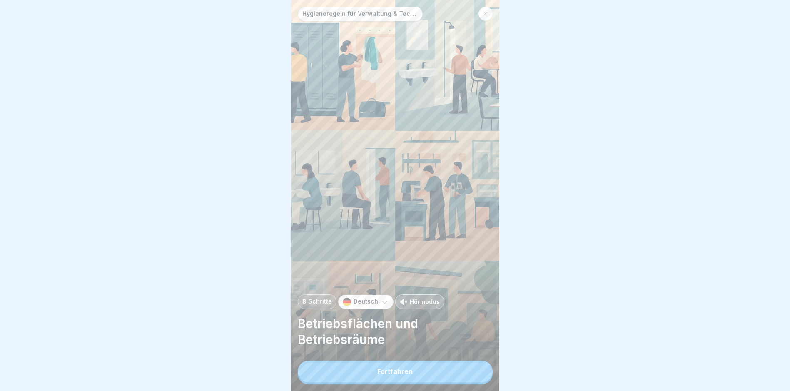
click at [402, 375] on div "Fortfahren" at bounding box center [394, 370] width 35 height 7
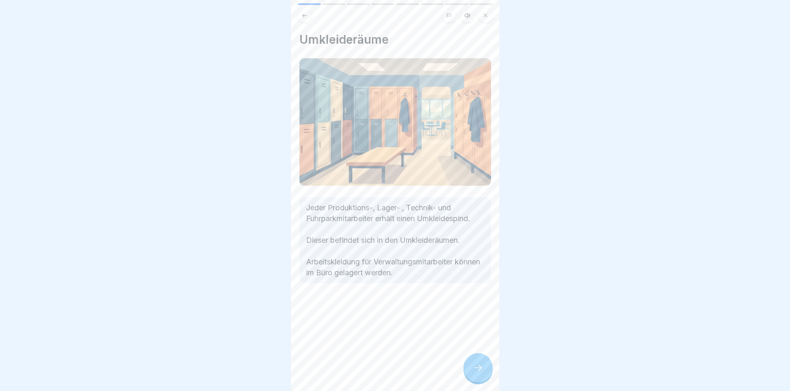
click at [480, 370] on icon at bounding box center [478, 367] width 10 height 10
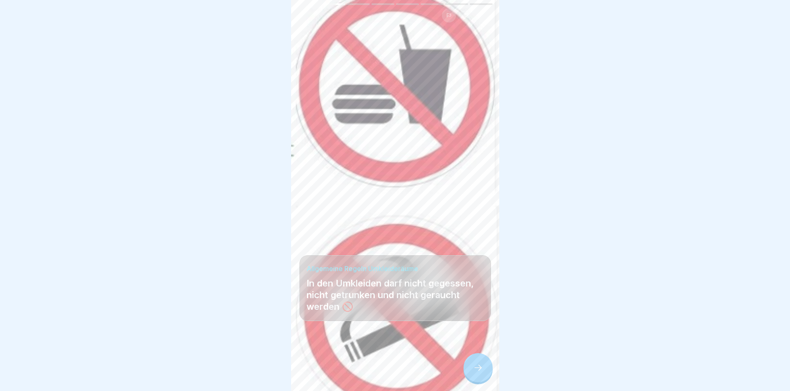
click at [480, 370] on icon at bounding box center [478, 367] width 10 height 10
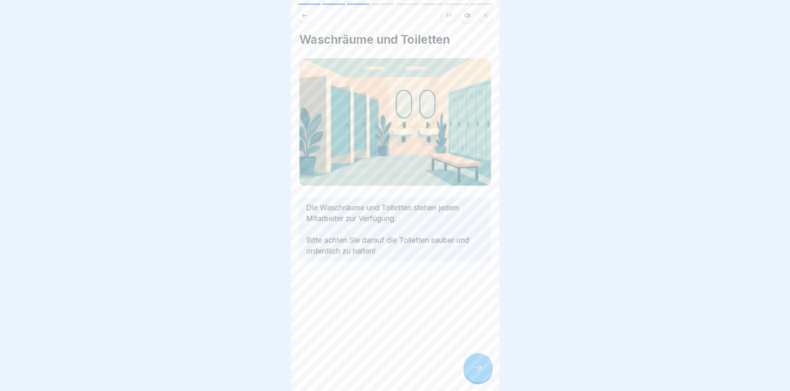
click at [481, 371] on icon at bounding box center [478, 367] width 10 height 10
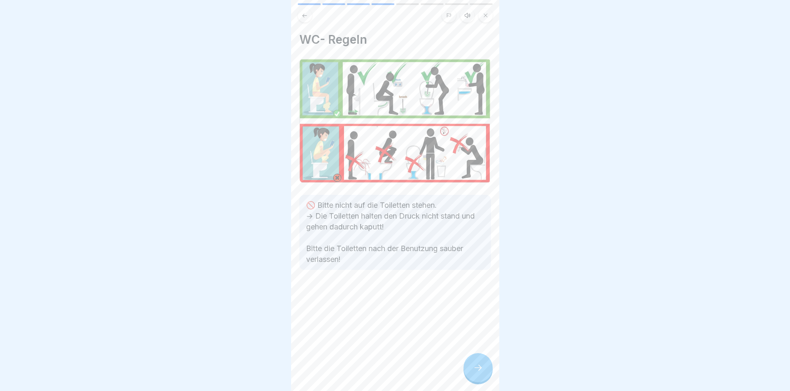
click at [481, 371] on icon at bounding box center [478, 367] width 10 height 10
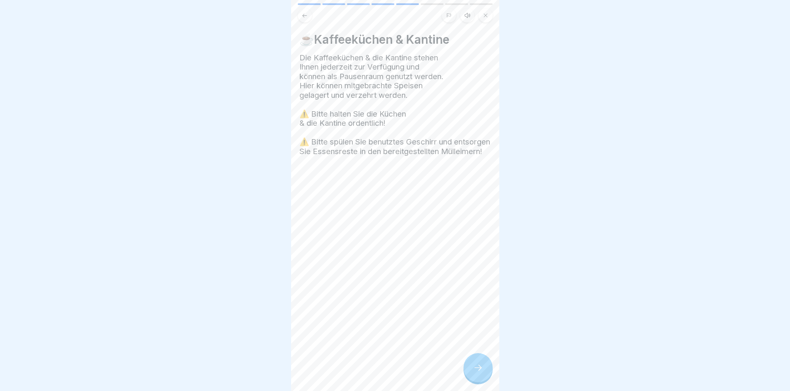
click at [481, 371] on icon at bounding box center [478, 367] width 10 height 10
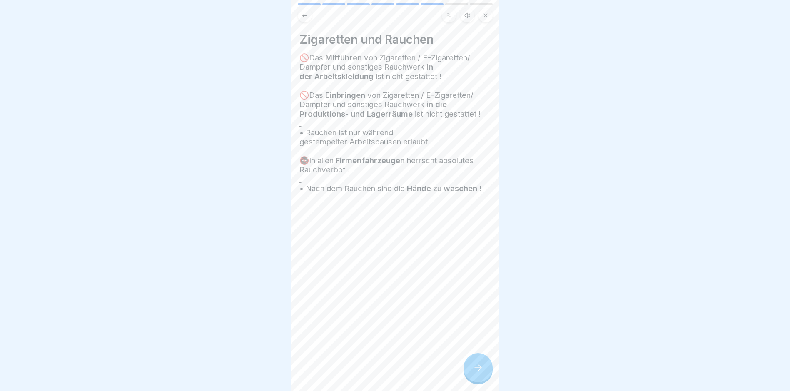
click at [481, 371] on icon at bounding box center [478, 367] width 10 height 10
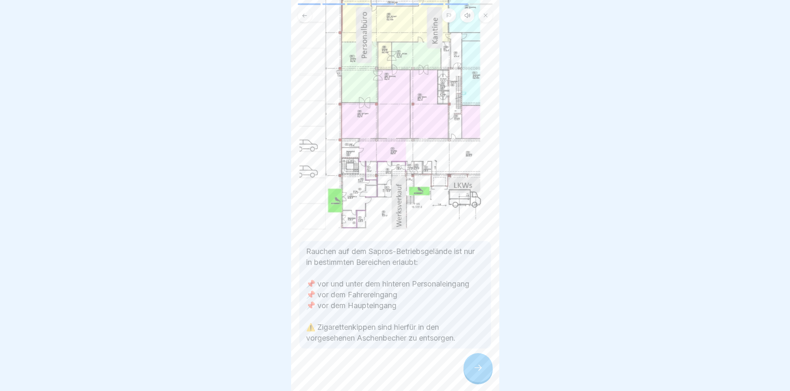
scroll to position [93, 0]
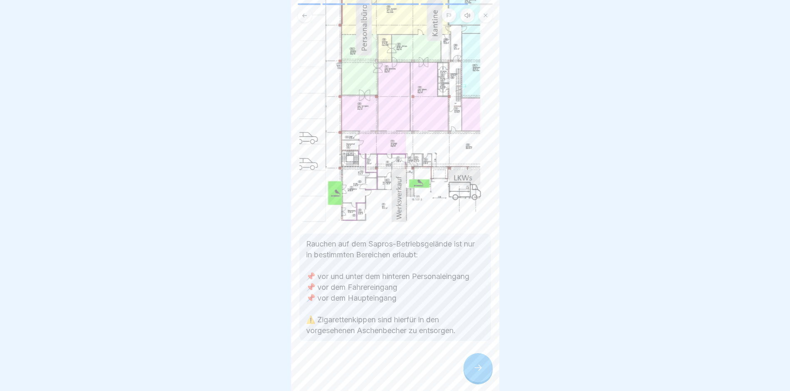
click at [479, 372] on icon at bounding box center [478, 367] width 10 height 10
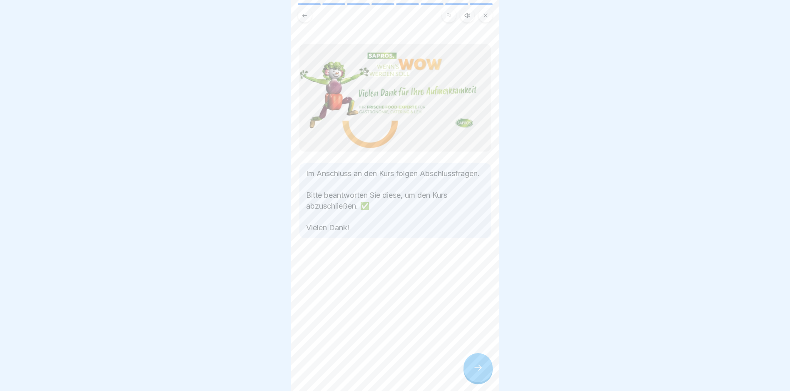
click at [479, 372] on icon at bounding box center [478, 367] width 10 height 10
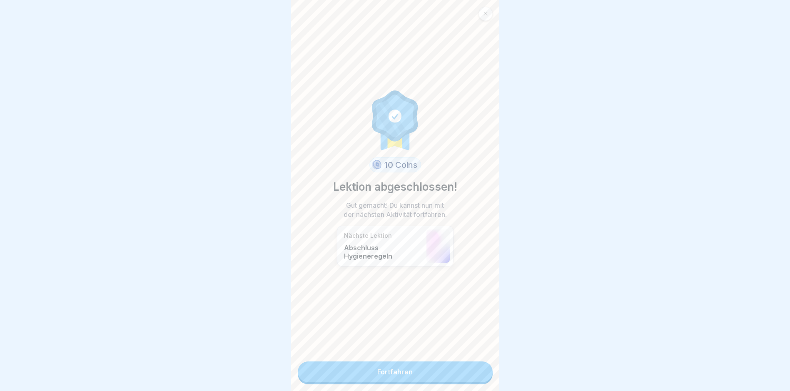
click at [395, 374] on link "Fortfahren" at bounding box center [395, 371] width 195 height 21
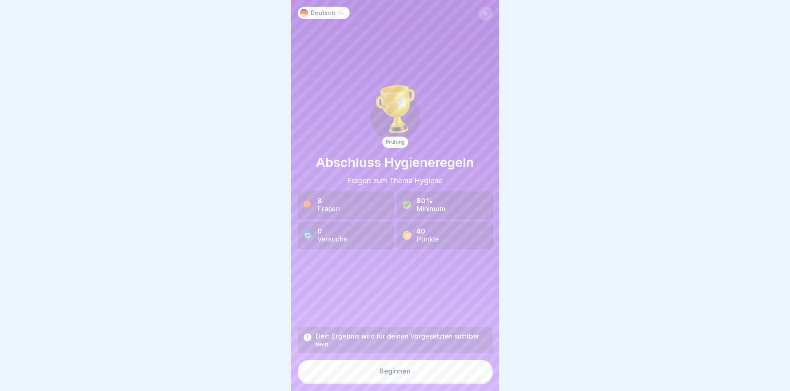
click at [395, 374] on div "Beginnen" at bounding box center [394, 370] width 31 height 7
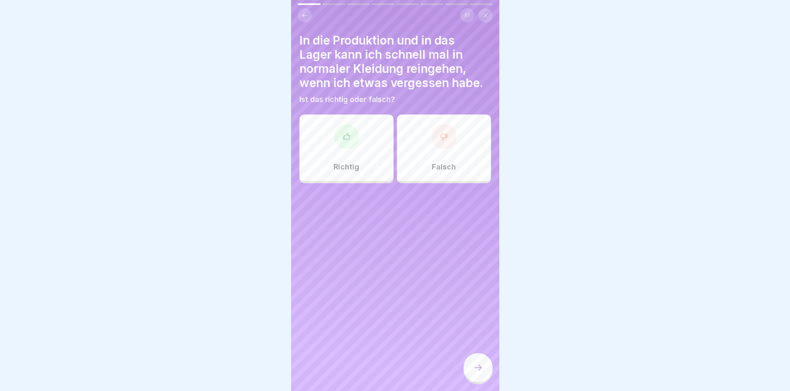
click at [439, 133] on icon at bounding box center [443, 136] width 8 height 8
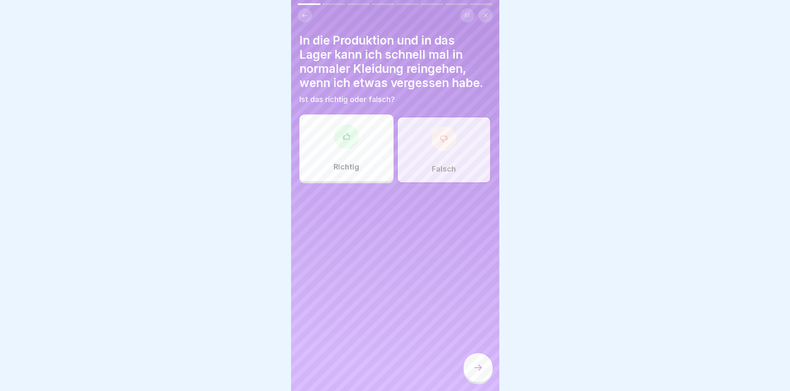
click at [475, 371] on icon at bounding box center [478, 367] width 10 height 10
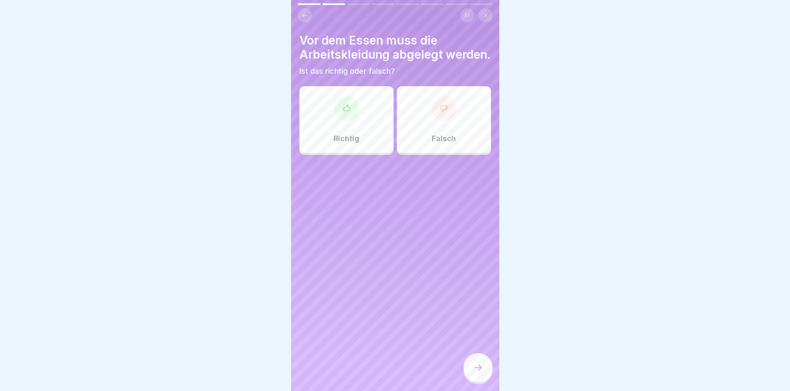
click at [343, 112] on icon at bounding box center [346, 108] width 8 height 8
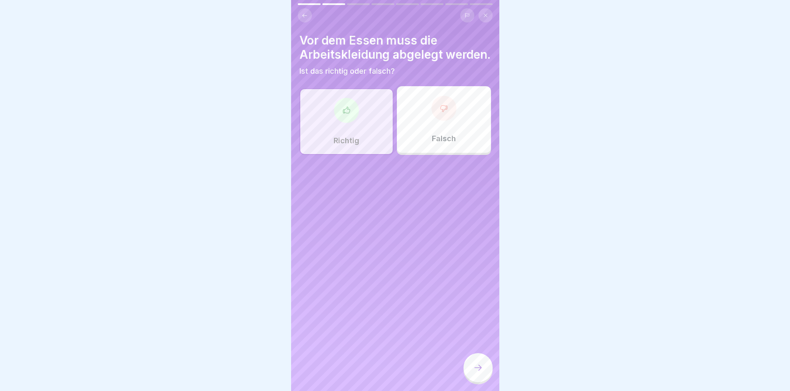
click at [482, 371] on icon at bounding box center [478, 367] width 10 height 10
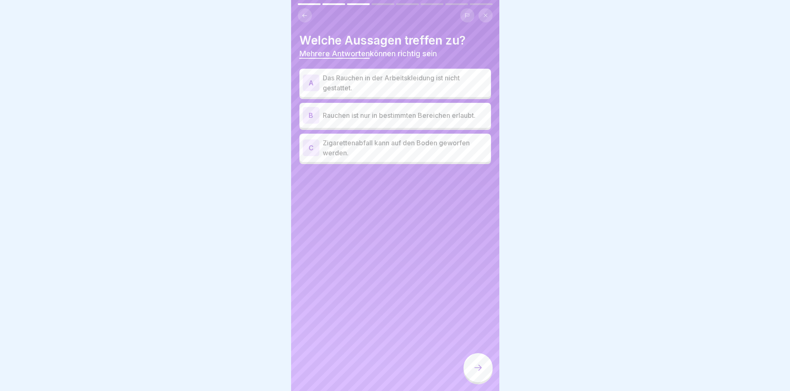
click at [311, 82] on div "A" at bounding box center [311, 82] width 17 height 17
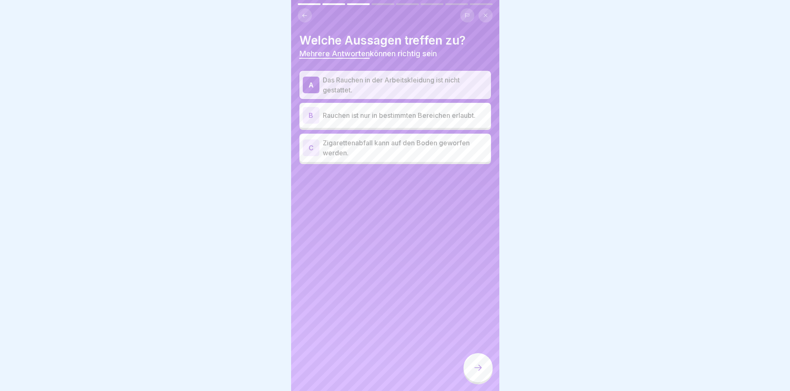
click at [313, 111] on div "B" at bounding box center [311, 115] width 17 height 17
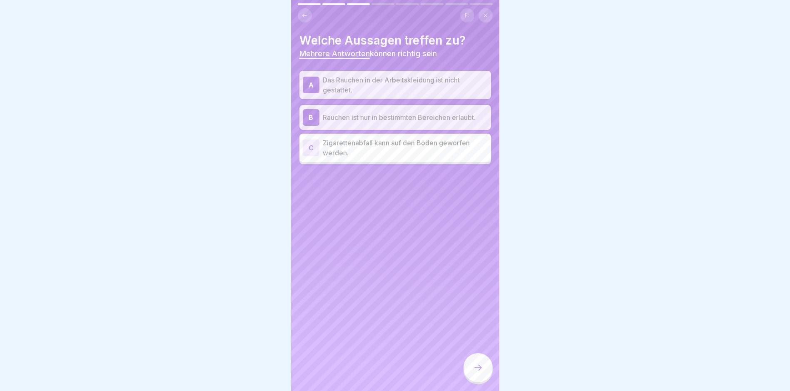
click at [481, 372] on icon at bounding box center [478, 367] width 10 height 10
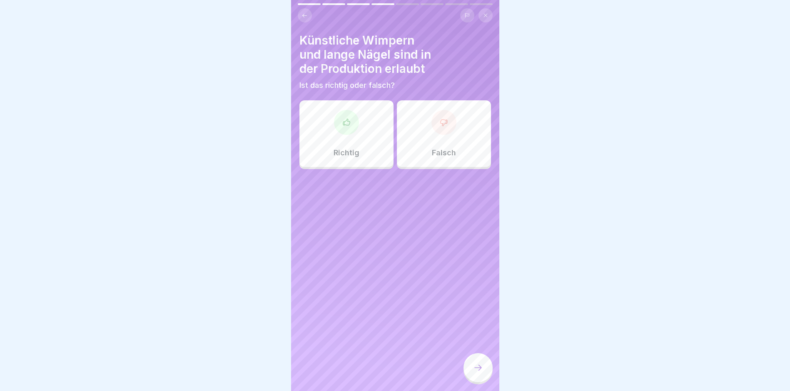
click at [439, 126] on icon at bounding box center [443, 122] width 8 height 8
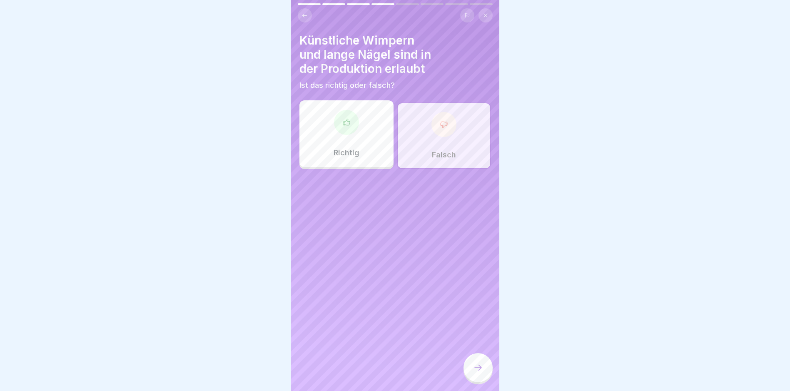
click at [477, 372] on icon at bounding box center [478, 367] width 10 height 10
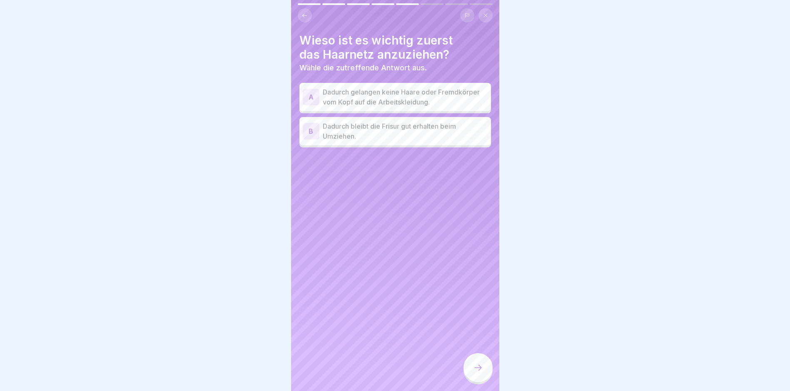
click at [318, 95] on div "A" at bounding box center [311, 97] width 17 height 17
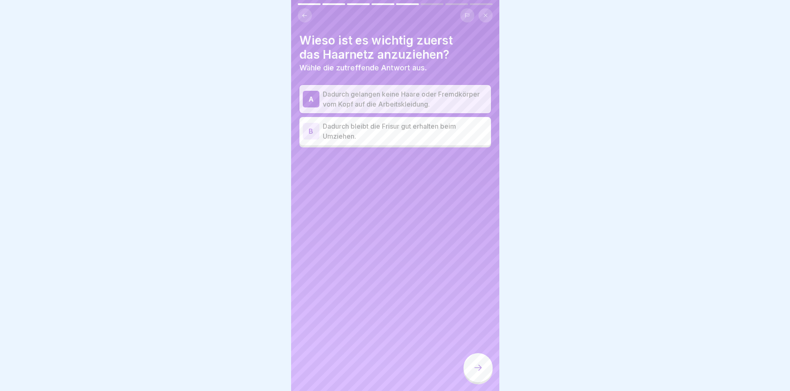
click at [476, 372] on icon at bounding box center [478, 367] width 10 height 10
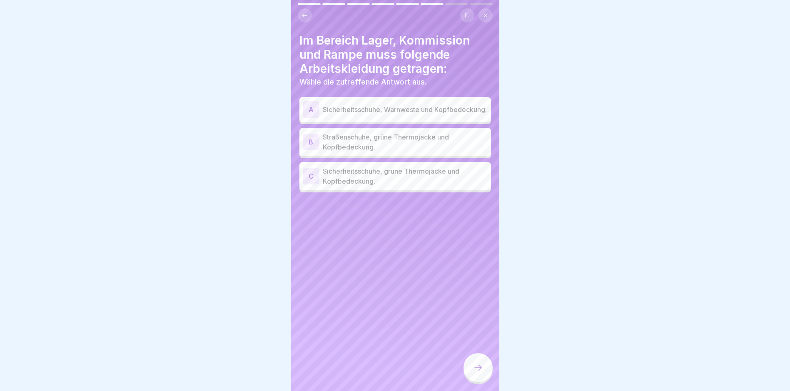
click at [310, 179] on div "C" at bounding box center [311, 176] width 17 height 17
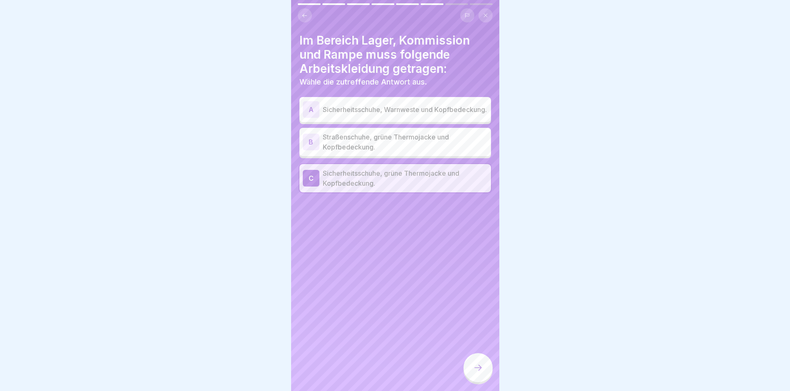
click at [469, 370] on div at bounding box center [477, 367] width 29 height 29
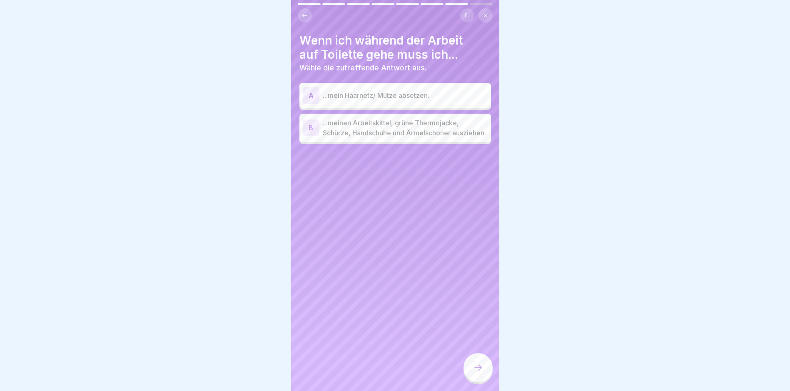
click at [307, 130] on div "B" at bounding box center [311, 127] width 17 height 17
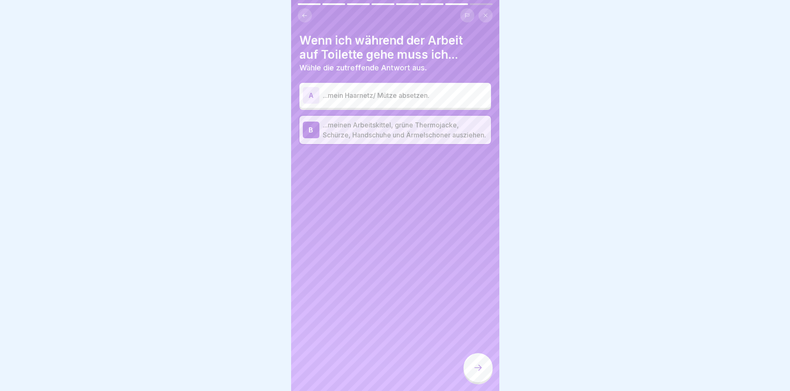
click at [473, 369] on div at bounding box center [477, 367] width 29 height 29
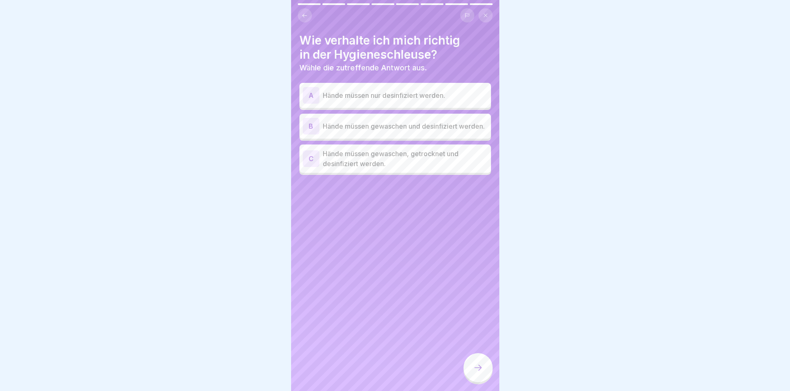
click at [309, 161] on div "C" at bounding box center [311, 158] width 17 height 17
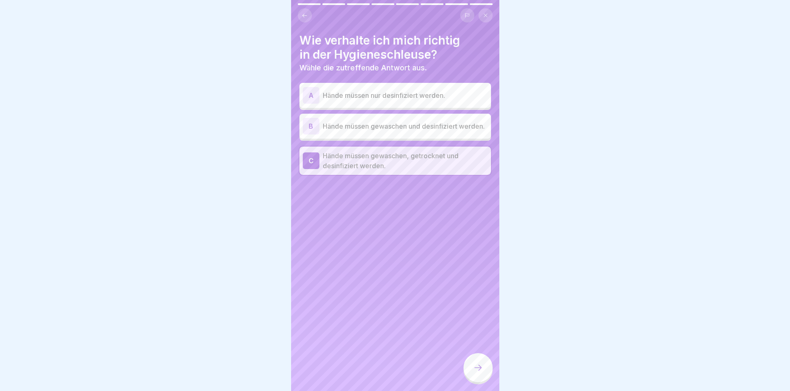
click at [477, 372] on icon at bounding box center [478, 367] width 10 height 10
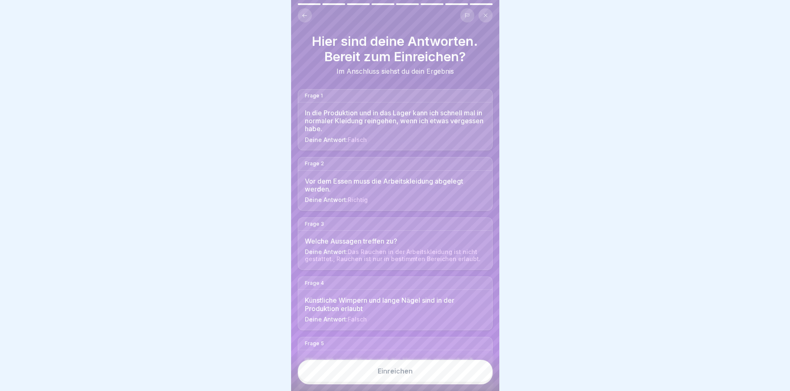
click at [388, 373] on button "Einreichen" at bounding box center [395, 371] width 195 height 22
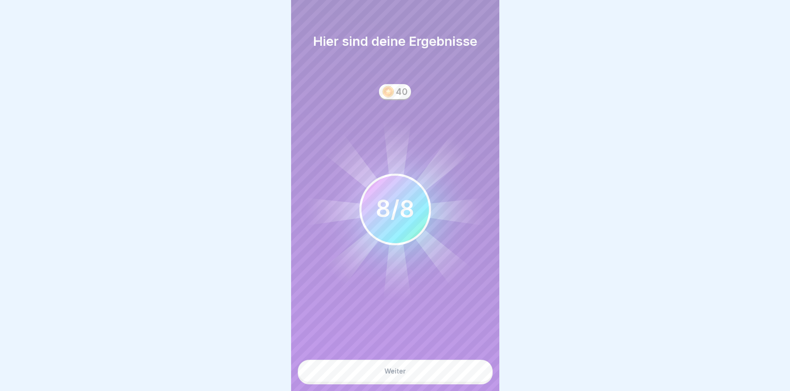
click at [388, 373] on button "Weiter" at bounding box center [395, 371] width 195 height 22
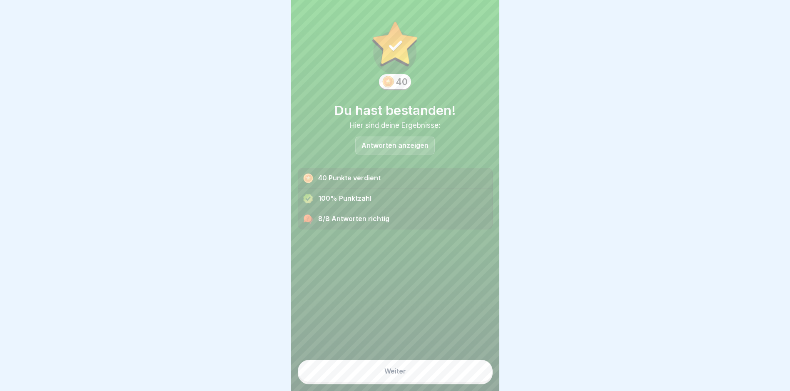
click at [388, 373] on button "Weiter" at bounding box center [395, 371] width 195 height 22
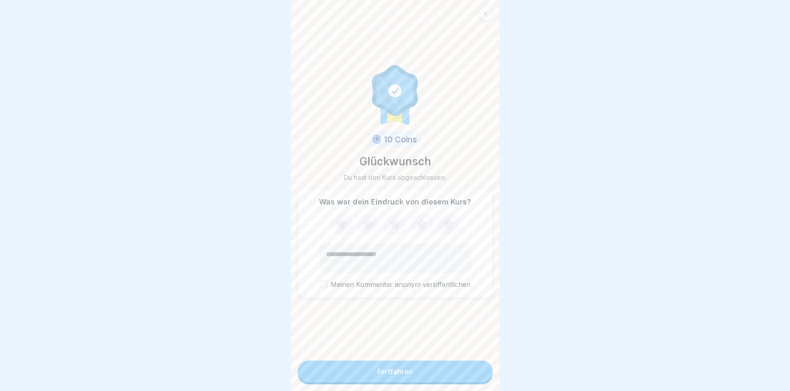
click at [388, 373] on button "Fortfahren" at bounding box center [395, 371] width 195 height 22
